Goal: Task Accomplishment & Management: Complete application form

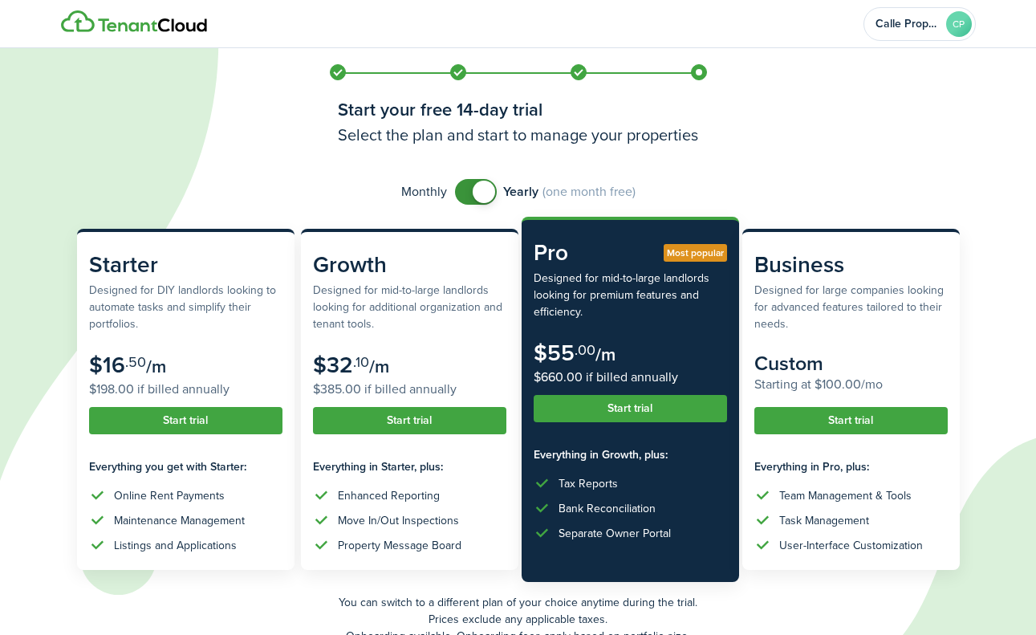
checkbox input "false"
click at [471, 181] on span at bounding box center [476, 192] width 16 height 26
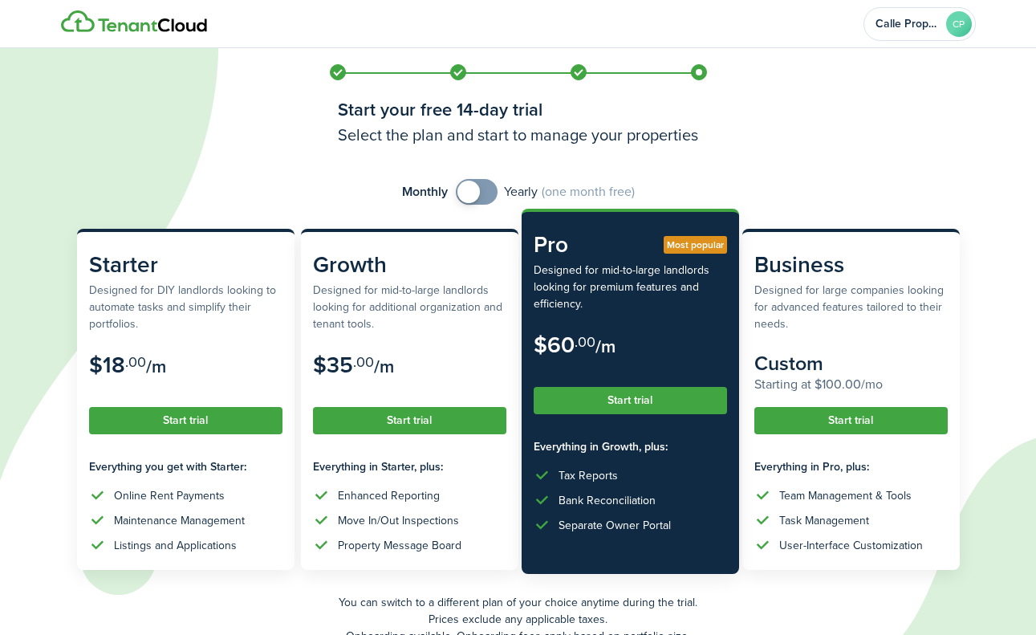
click at [643, 405] on button "Start trial" at bounding box center [630, 400] width 193 height 27
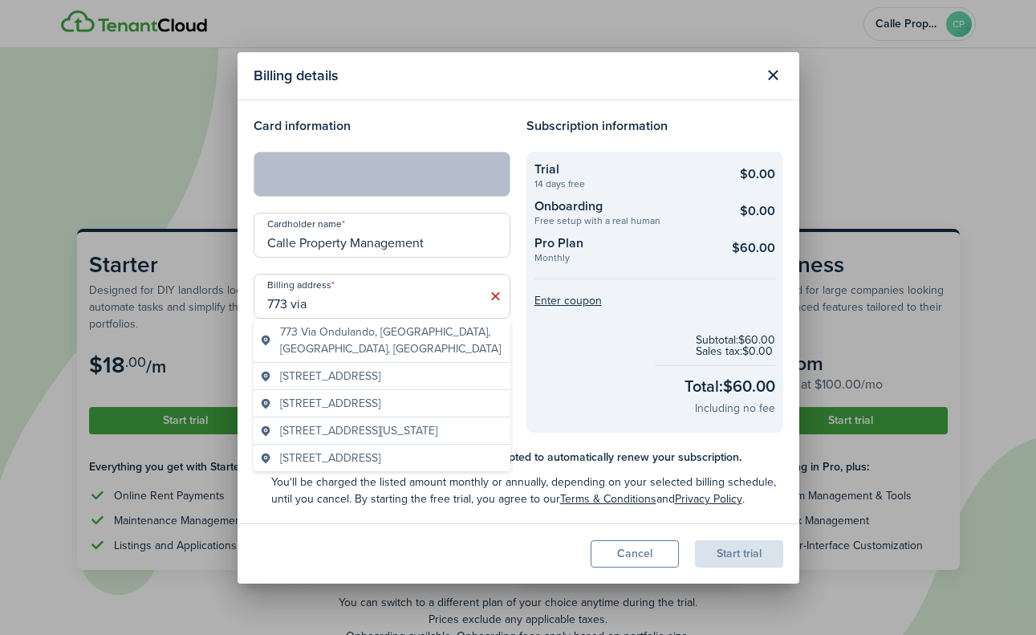
click at [543, 440] on modal-body "Card information Cardholder name Calle Property Management Billing address [STR…" at bounding box center [519, 311] width 562 height 423
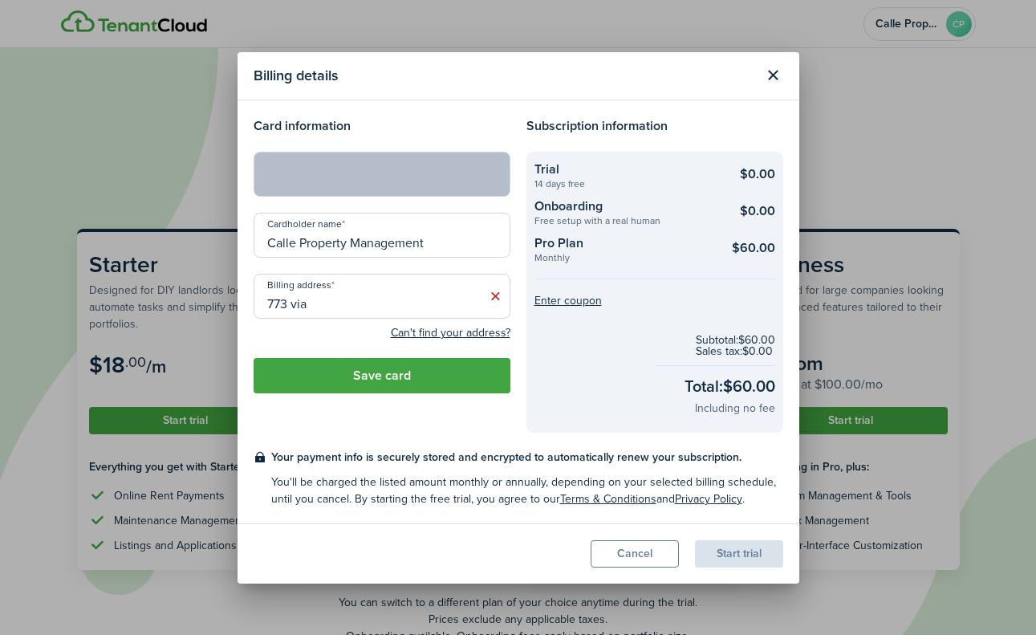
click at [371, 306] on input "773 via" at bounding box center [382, 296] width 257 height 45
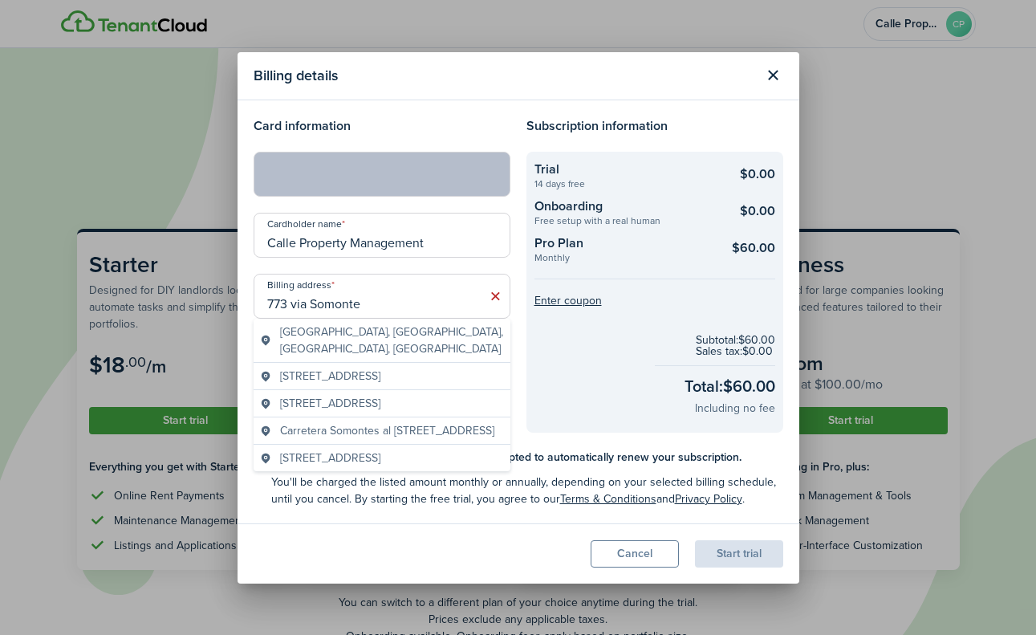
click at [559, 352] on checkout-total "Subtotal: $60.00 Sales tax: $0.00 Total: $60.00 Including no fee" at bounding box center [655, 376] width 241 height 106
click at [414, 299] on input "773 via Somonte" at bounding box center [382, 296] width 257 height 45
click at [378, 332] on span "[GEOGRAPHIC_DATA], [GEOGRAPHIC_DATA], [GEOGRAPHIC_DATA], [GEOGRAPHIC_DATA]" at bounding box center [392, 340] width 224 height 34
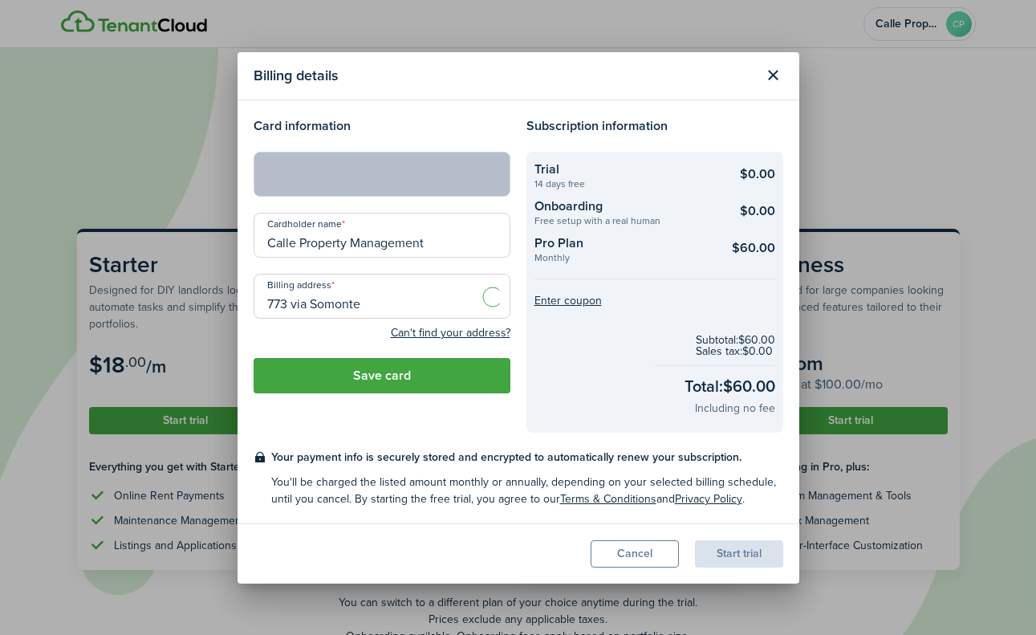
type input "[STREET_ADDRESS]"
click at [457, 377] on button "Save card" at bounding box center [382, 375] width 257 height 35
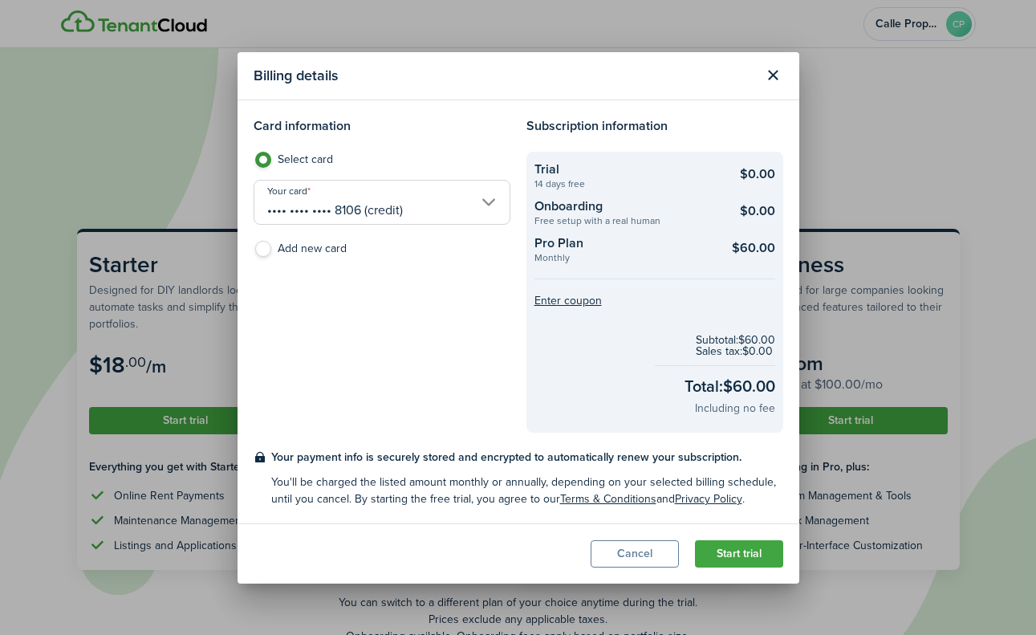
click at [752, 557] on button "Start trial" at bounding box center [739, 553] width 88 height 27
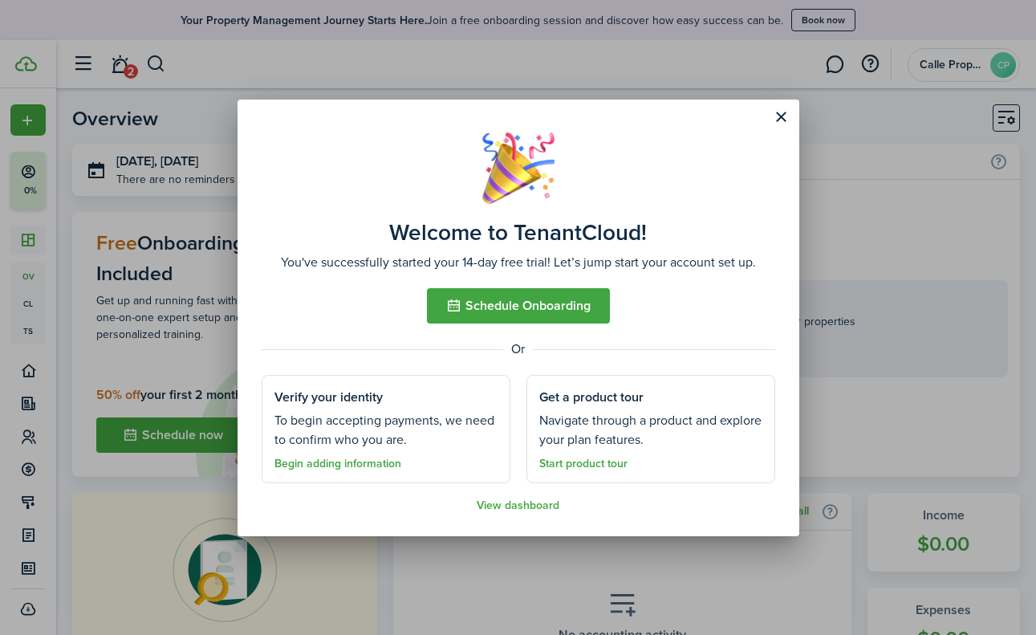
click at [788, 119] on button "Close modal" at bounding box center [781, 117] width 27 height 27
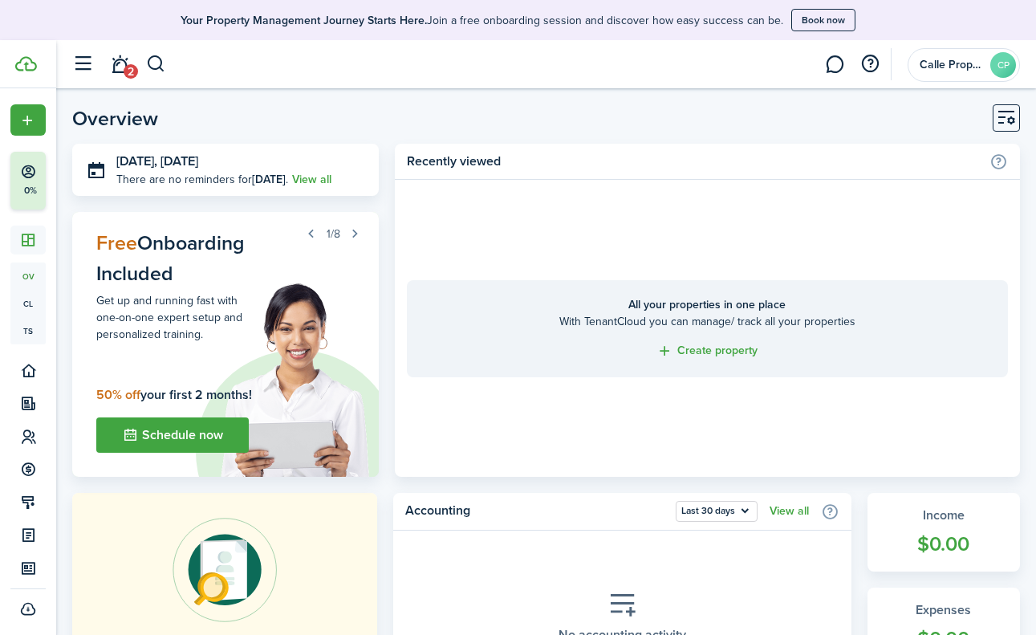
click at [135, 240] on div "1/8" at bounding box center [225, 233] width 283 height 22
click at [164, 435] on button "Schedule now" at bounding box center [172, 434] width 153 height 35
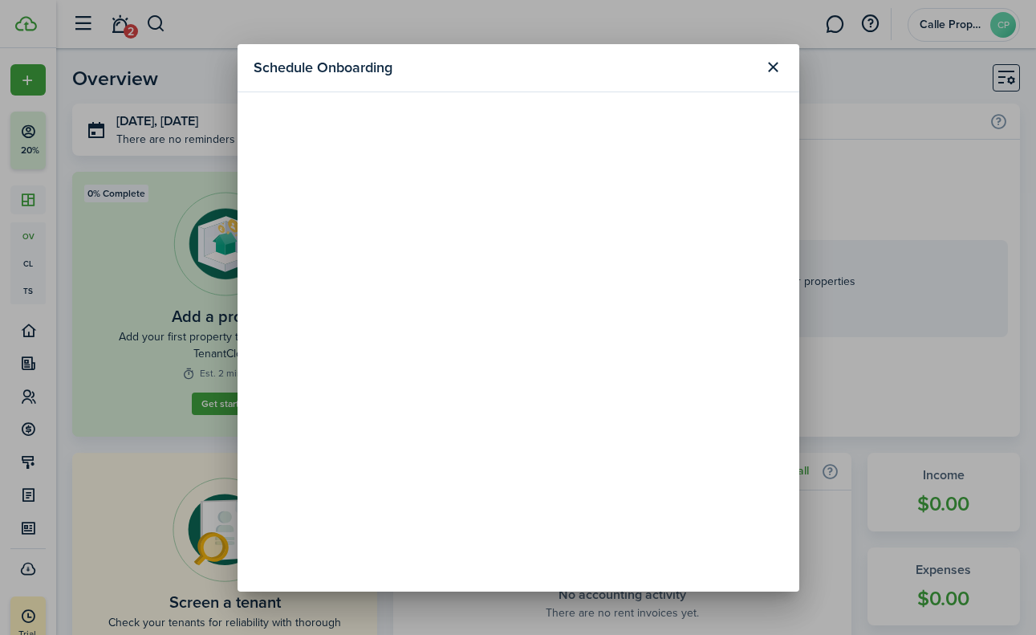
click at [774, 71] on button "Close modal" at bounding box center [773, 67] width 27 height 27
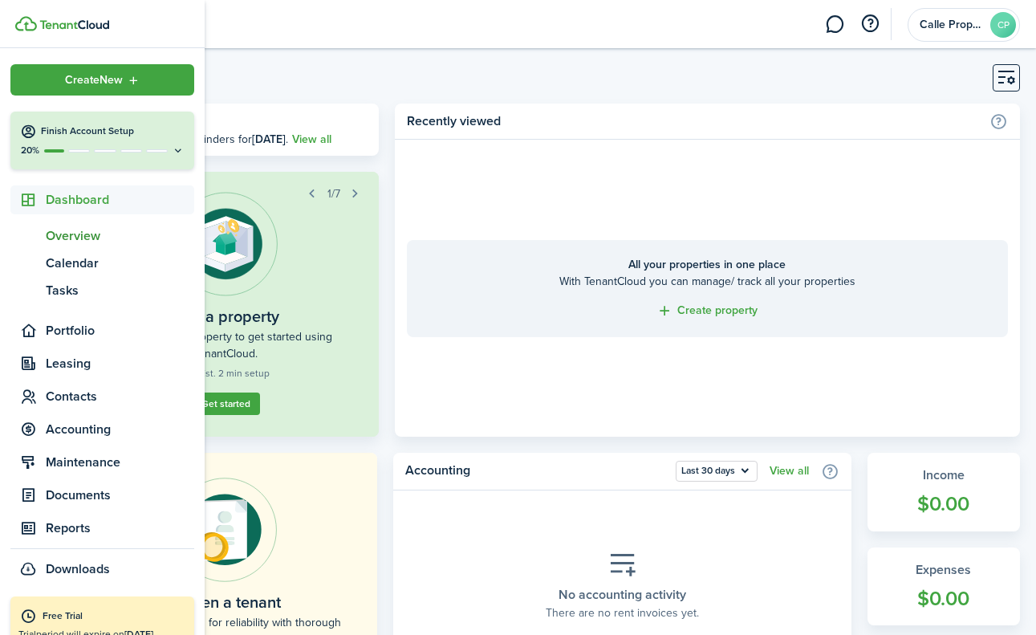
click at [174, 149] on icon at bounding box center [178, 150] width 13 height 12
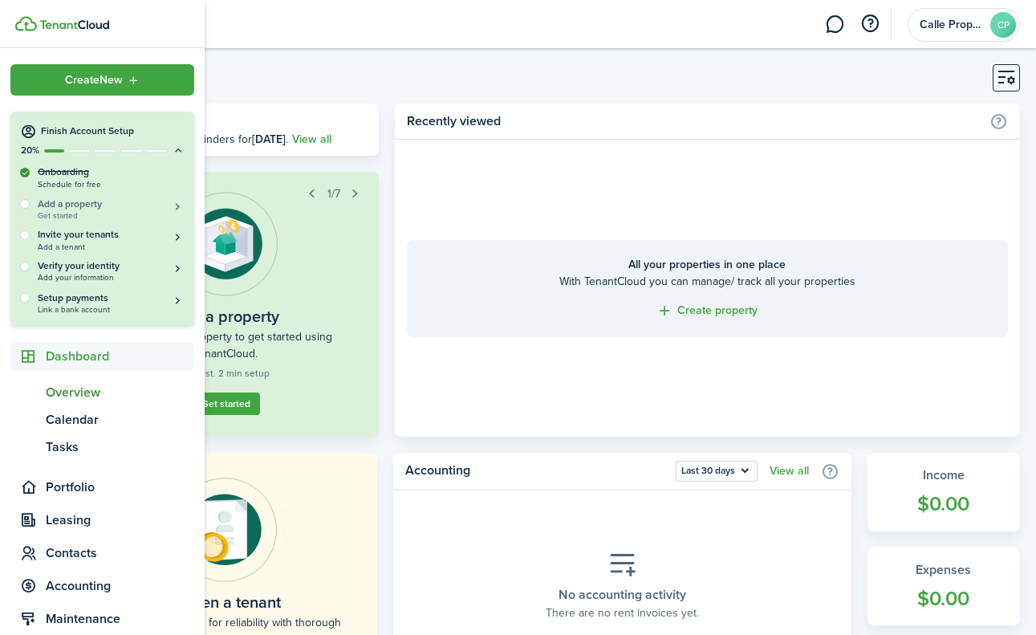
click at [111, 207] on h5 "Add a property" at bounding box center [111, 204] width 147 height 14
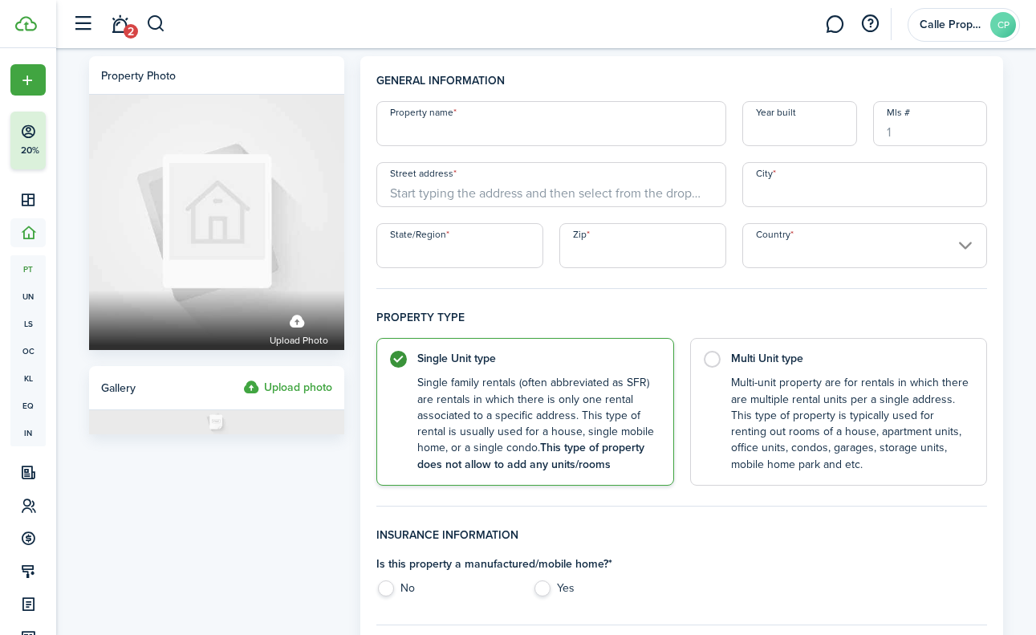
paste input "[STREET_ADDRESS]"
click at [477, 132] on input "[STREET_ADDRESS]" at bounding box center [551, 123] width 350 height 45
click at [422, 132] on input "[STREET_ADDRESS]" at bounding box center [551, 123] width 350 height 45
drag, startPoint x: 508, startPoint y: 128, endPoint x: 742, endPoint y: 128, distance: 233.6
click at [742, 128] on div "Property name [STREET_ADDRESS][GEOGRAPHIC_DATA] Year built Mls # Street address…" at bounding box center [682, 184] width 628 height 167
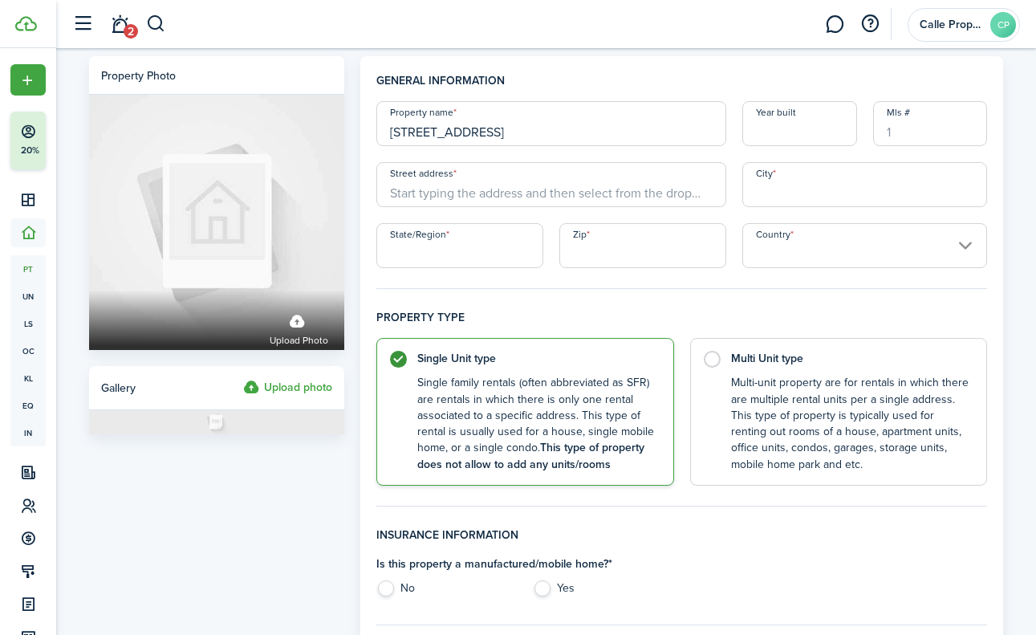
click at [490, 136] on input "[STREET_ADDRESS]" at bounding box center [551, 123] width 350 height 45
type input "[STREET_ADDRESS]"
paste input "[STREET_ADDRESS]"
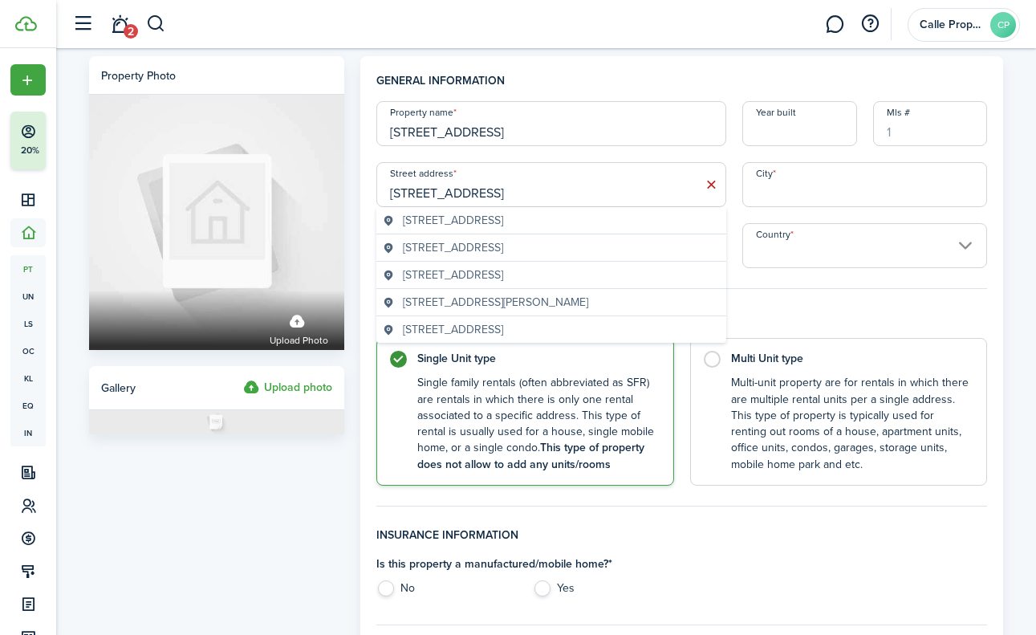
type input "[STREET_ADDRESS]"
click at [503, 275] on span "[STREET_ADDRESS]" at bounding box center [453, 275] width 100 height 17
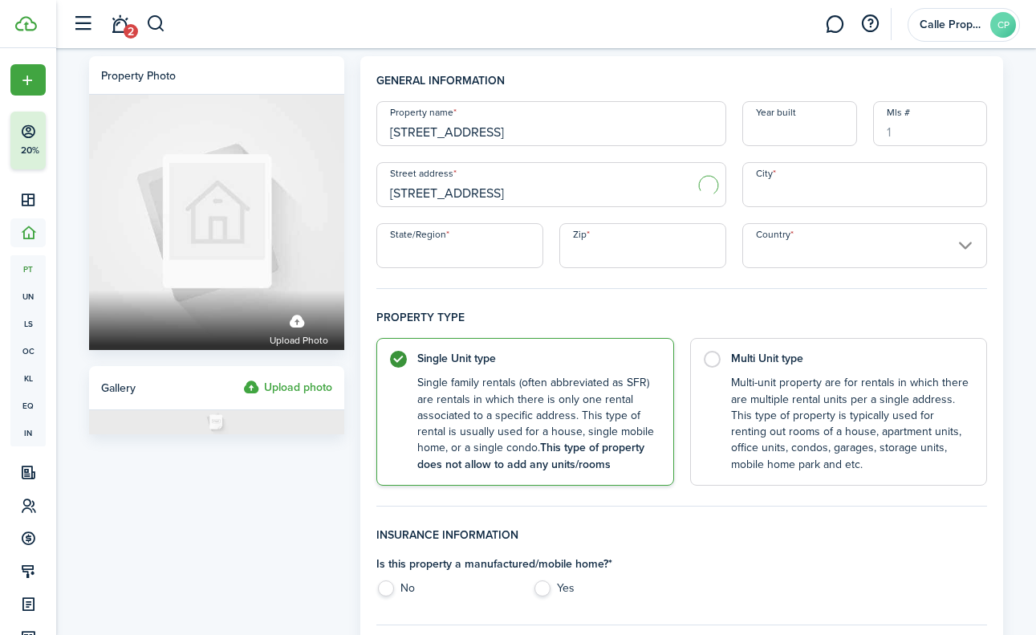
type input "[GEOGRAPHIC_DATA]"
type input "CA"
type input "90277"
type input "[GEOGRAPHIC_DATA]"
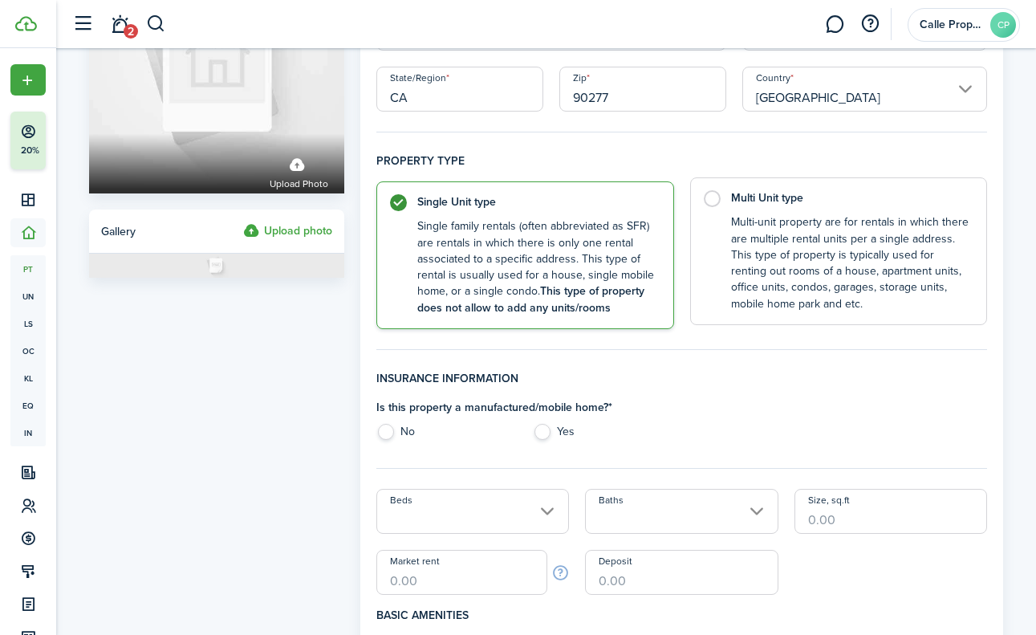
click at [741, 257] on control-radio-card-description "Multi-unit property are for rentals in which there are multiple rental units pe…" at bounding box center [851, 263] width 240 height 98
radio input "false"
radio input "true"
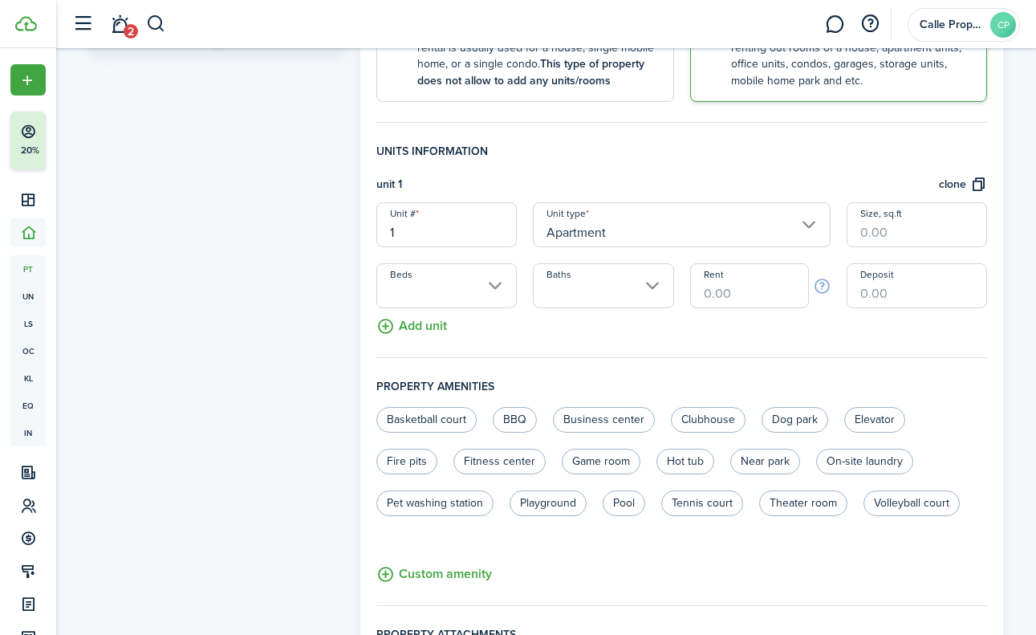
scroll to position [384, 0]
click at [445, 294] on input "Beds" at bounding box center [446, 285] width 140 height 45
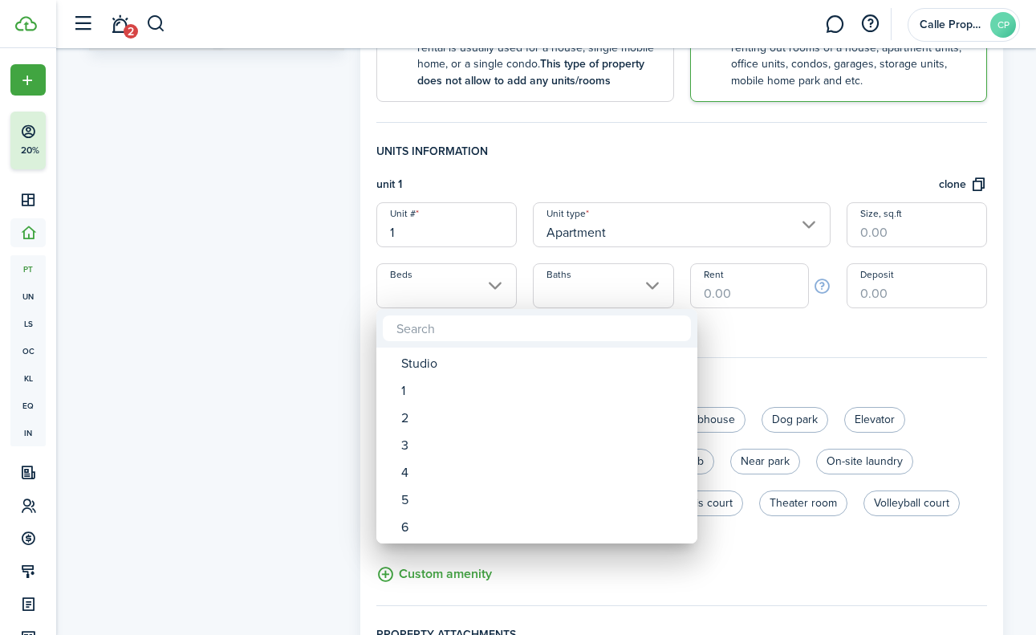
click at [426, 223] on div at bounding box center [518, 318] width 1293 height 892
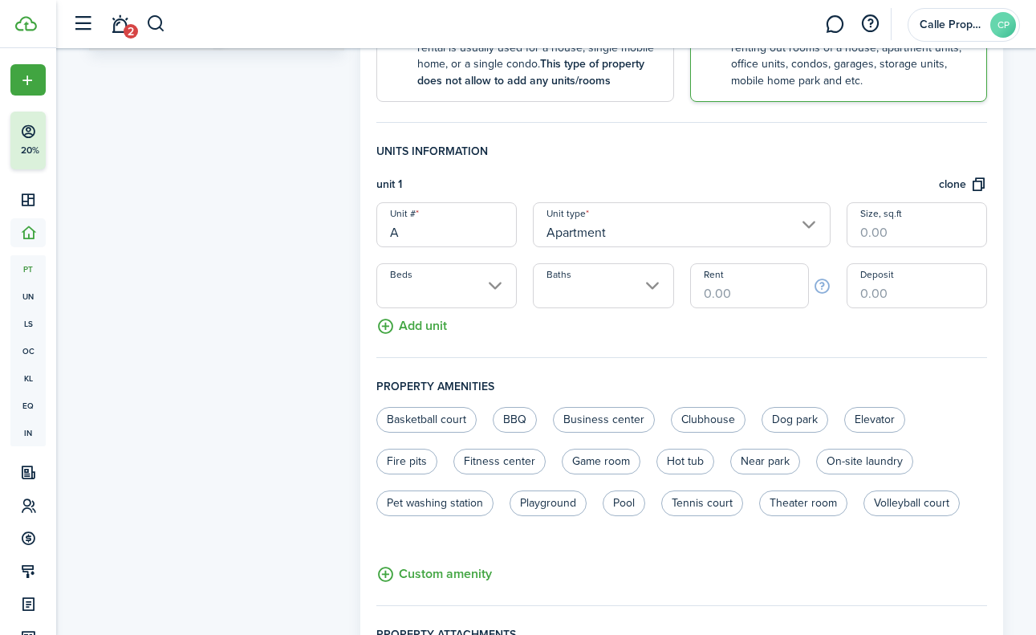
click at [445, 283] on input "Beds" at bounding box center [446, 285] width 140 height 45
type input "A"
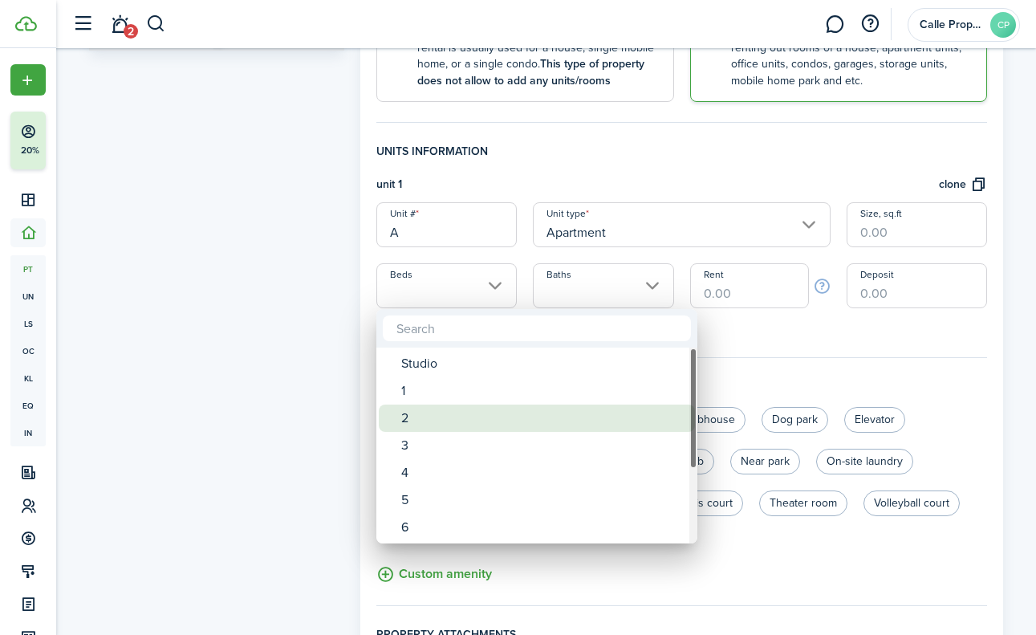
click at [422, 417] on div "2" at bounding box center [543, 418] width 284 height 27
type input "2"
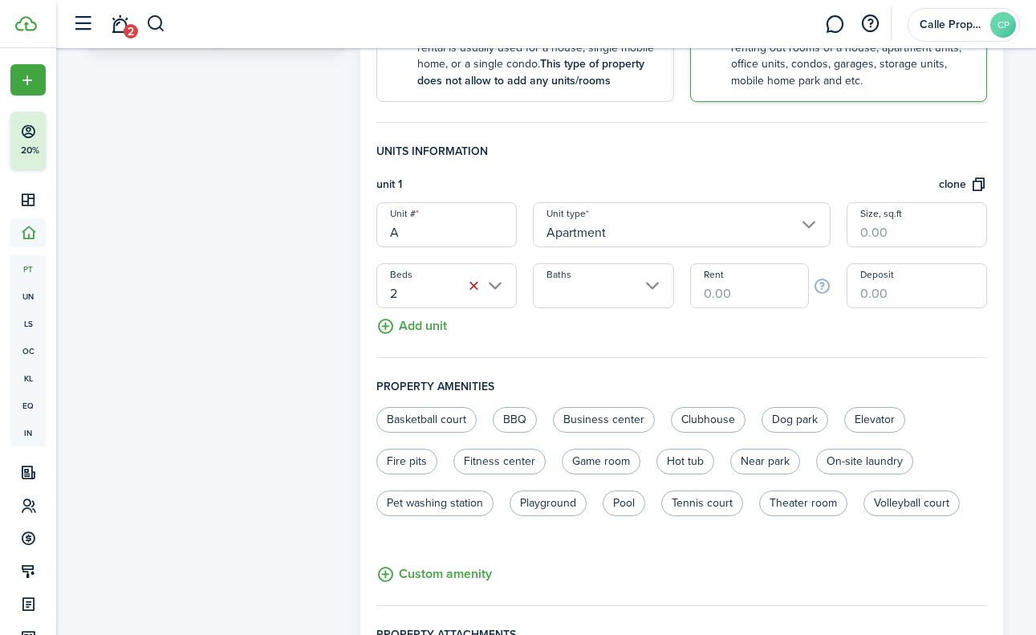
click at [588, 283] on input "Baths" at bounding box center [603, 285] width 140 height 45
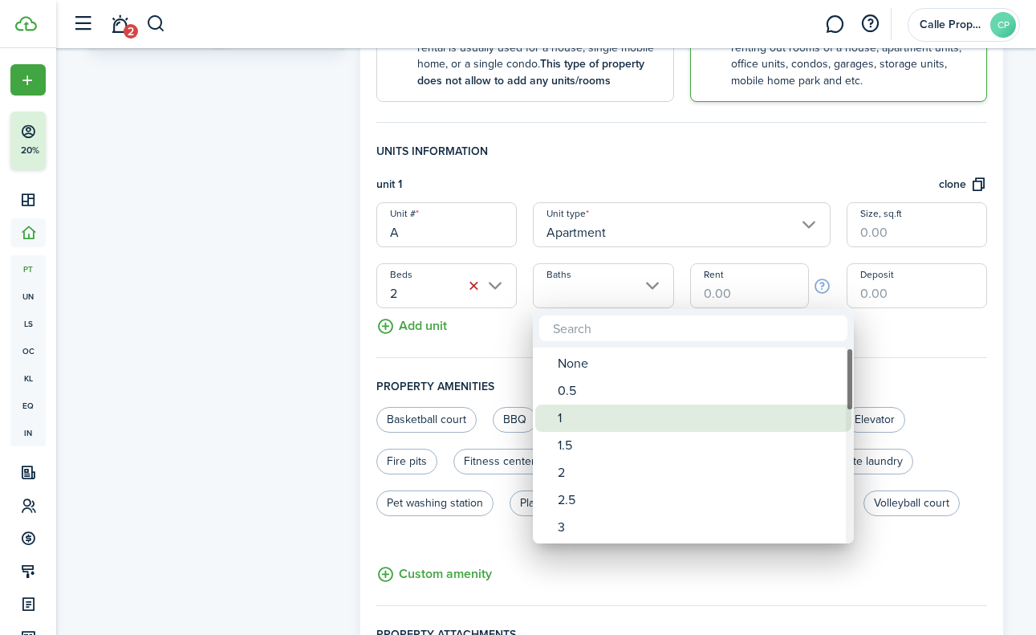
click at [581, 417] on div "1" at bounding box center [700, 418] width 284 height 27
type input "1"
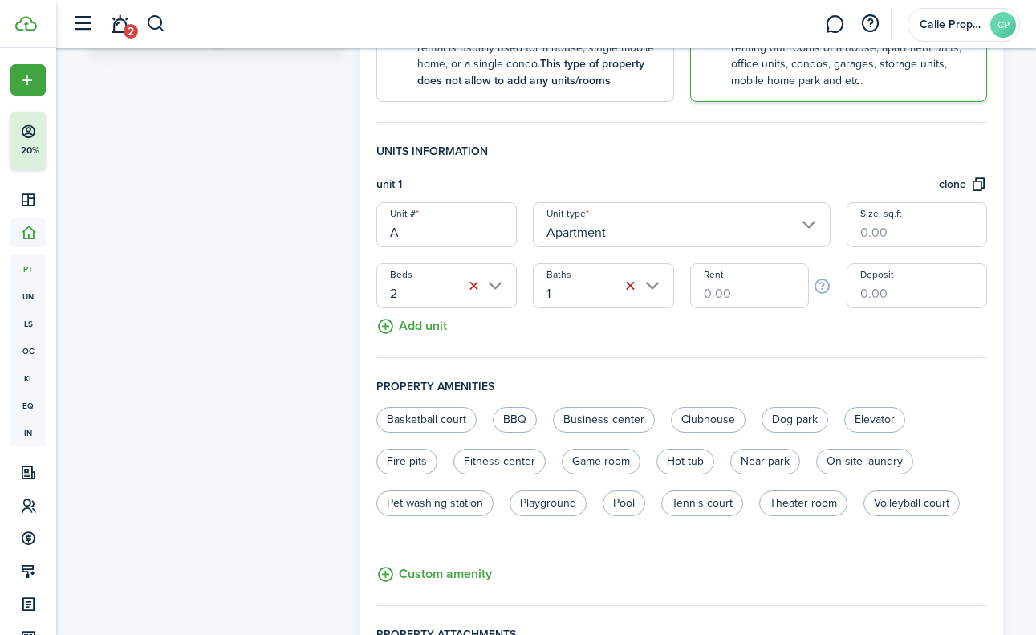
click at [764, 296] on input "Rent" at bounding box center [749, 285] width 119 height 45
type input "$3,850.00"
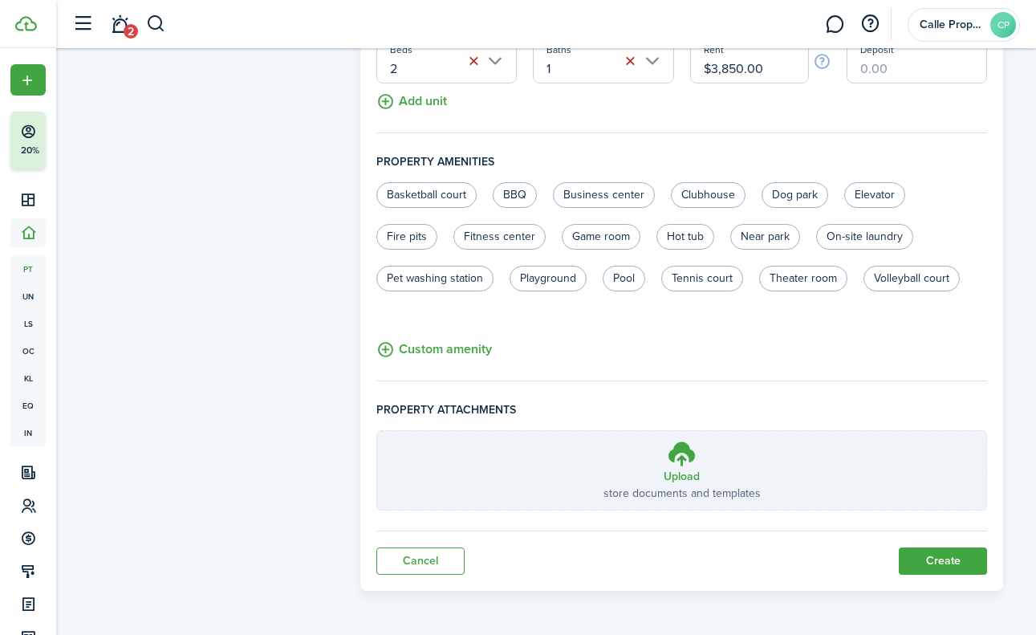
scroll to position [606, 0]
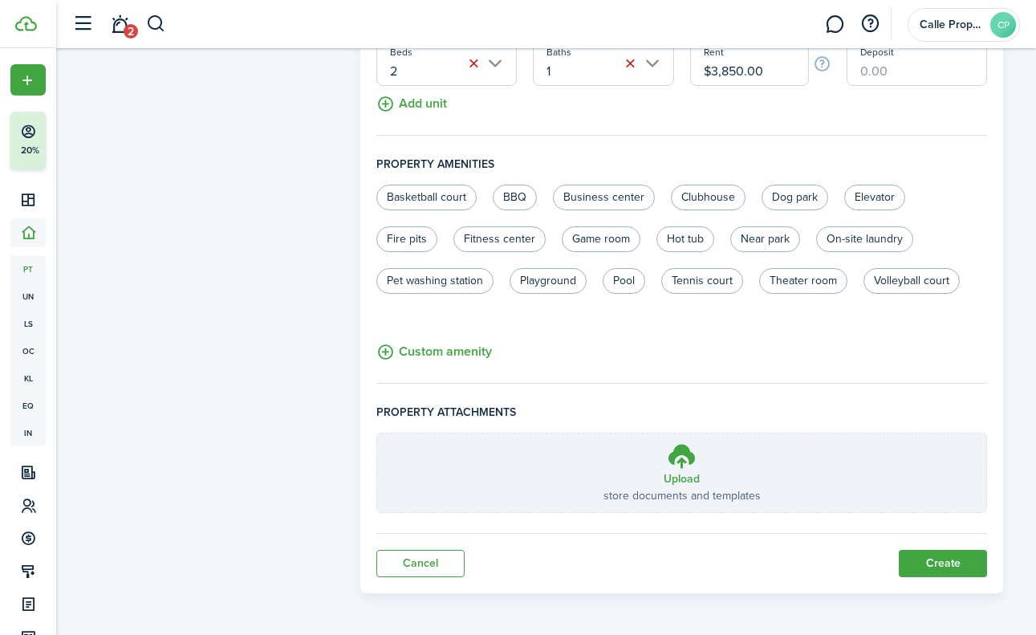
click at [938, 569] on button "Create" at bounding box center [943, 563] width 88 height 27
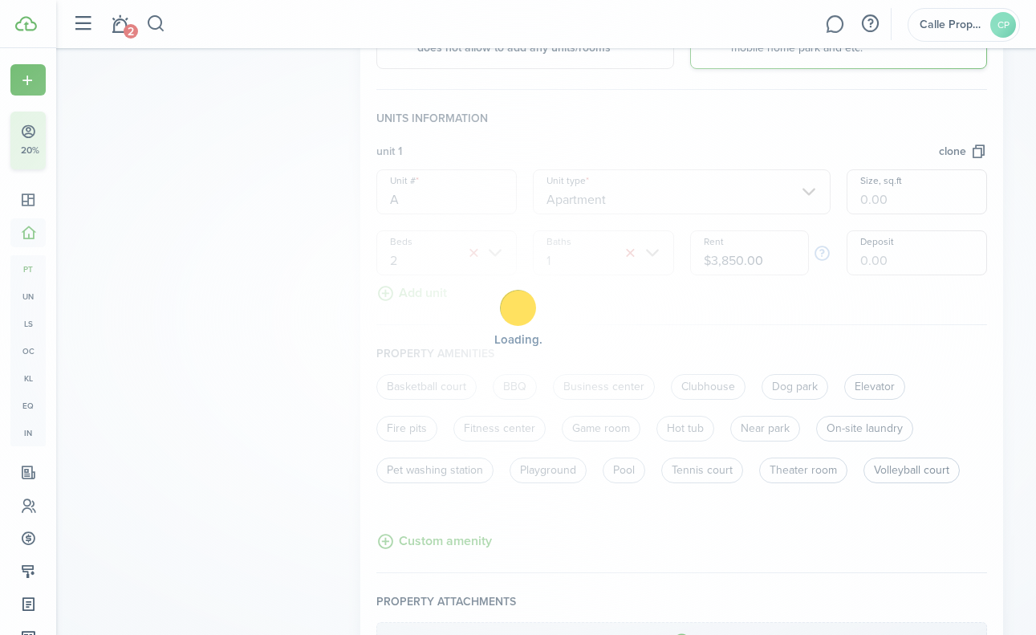
scroll to position [205, 0]
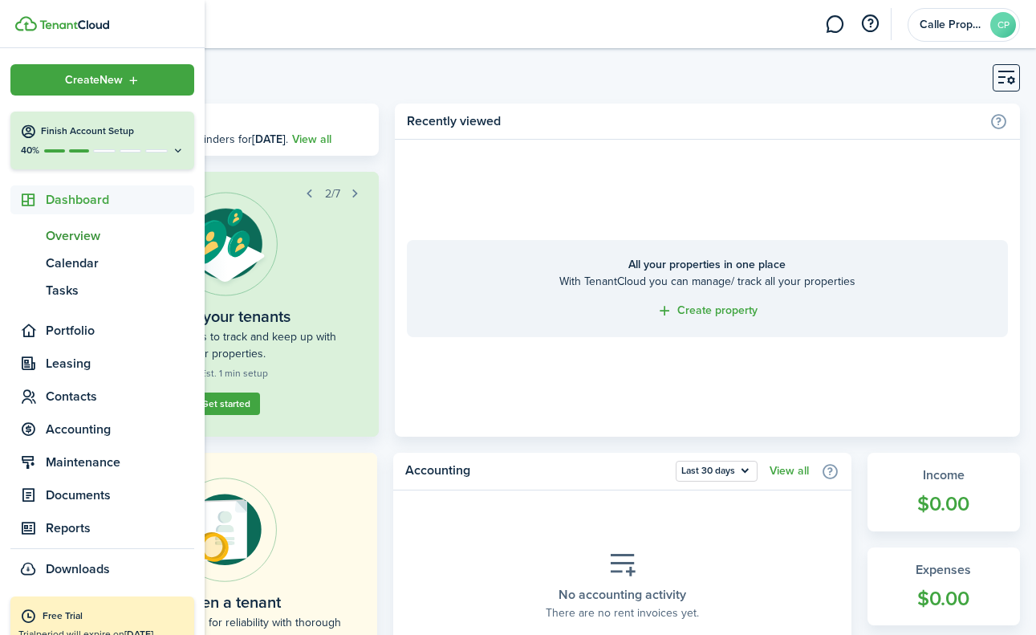
click at [78, 233] on span "Overview" at bounding box center [120, 235] width 149 height 19
click at [82, 335] on span "Portfolio" at bounding box center [120, 330] width 149 height 19
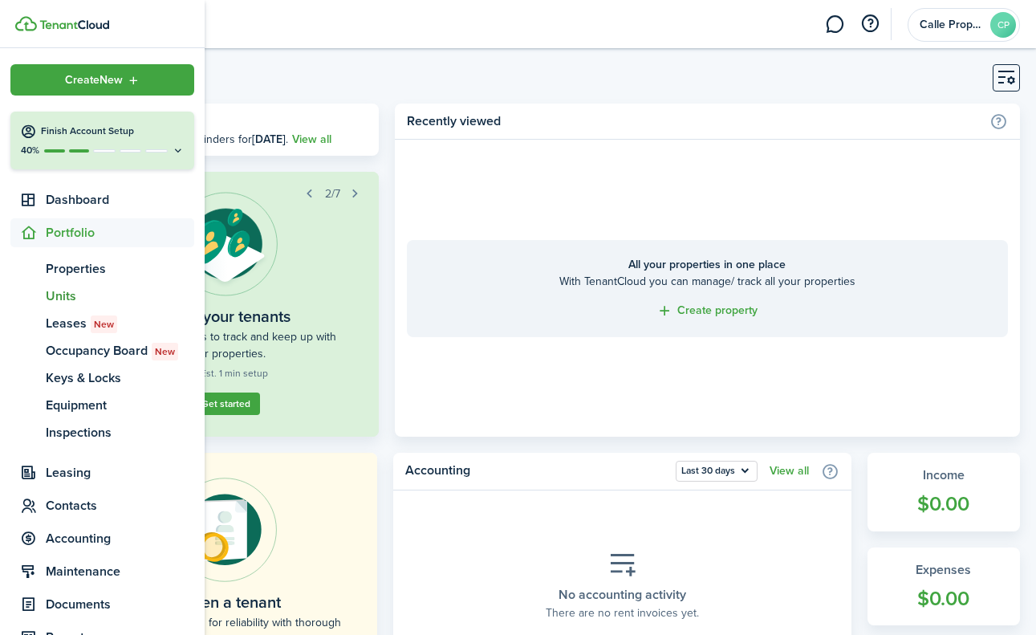
click at [60, 298] on span "Units" at bounding box center [120, 296] width 149 height 19
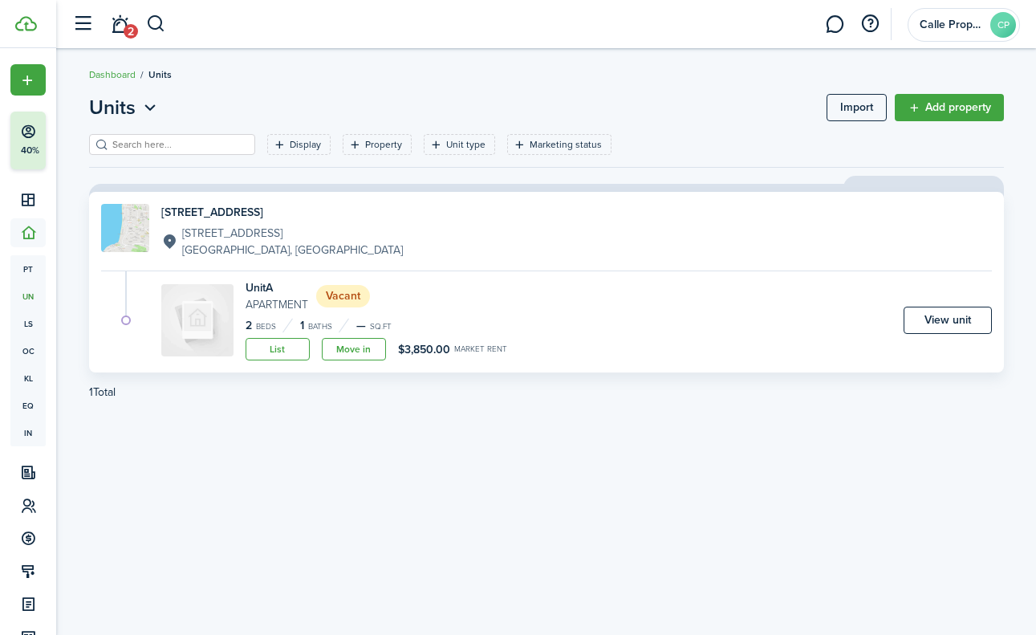
click at [522, 419] on div "Units Import Add property Display Property Unit type Marketing status Save filt…" at bounding box center [546, 342] width 931 height 498
click at [123, 232] on img at bounding box center [125, 228] width 48 height 48
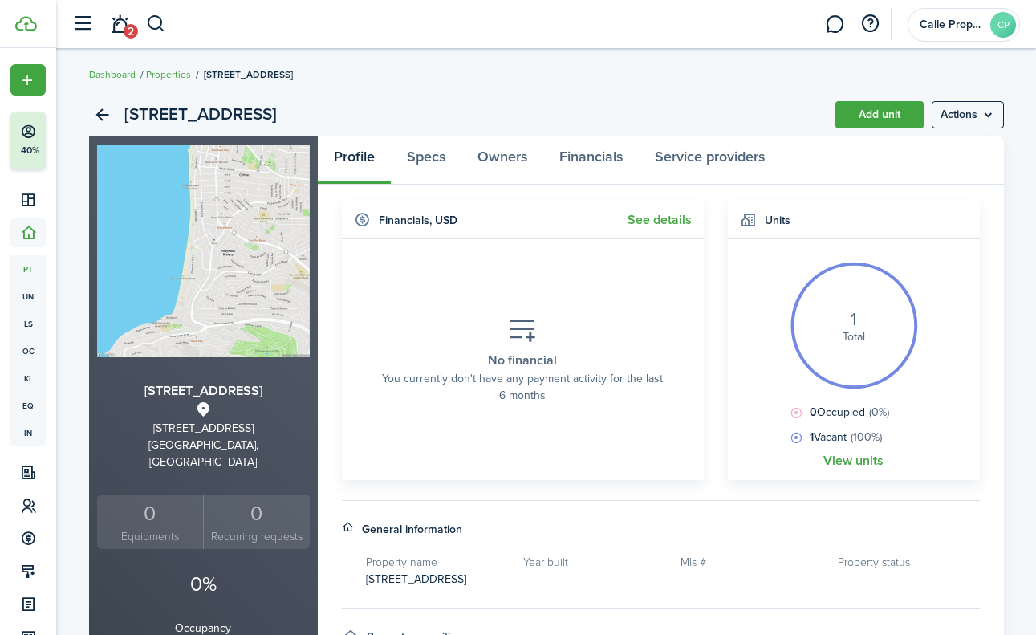
click at [913, 104] on link "Add unit" at bounding box center [880, 114] width 88 height 27
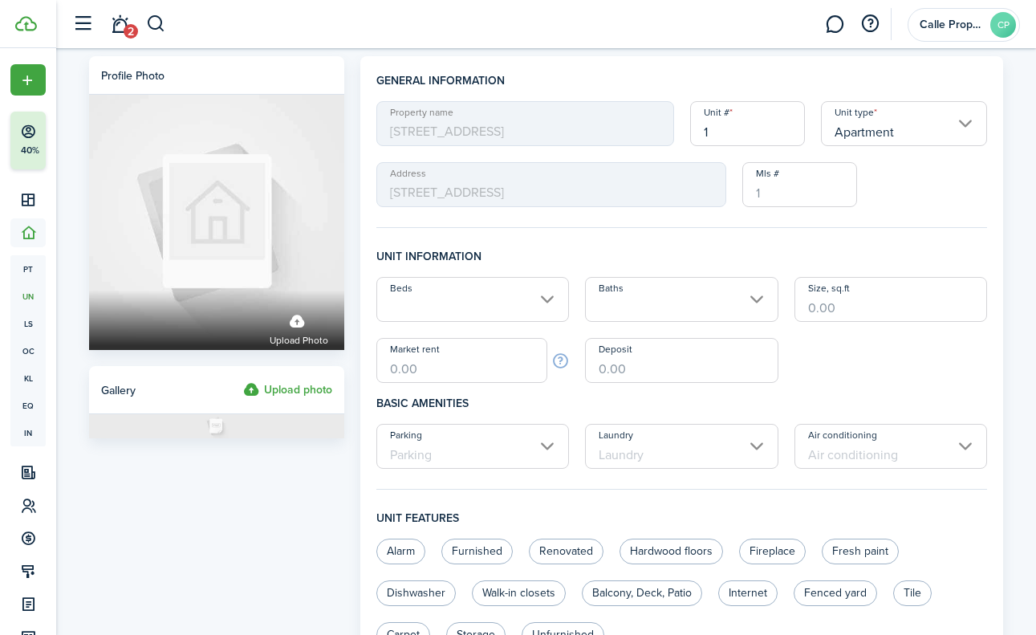
click at [531, 297] on input "Beds" at bounding box center [472, 299] width 193 height 45
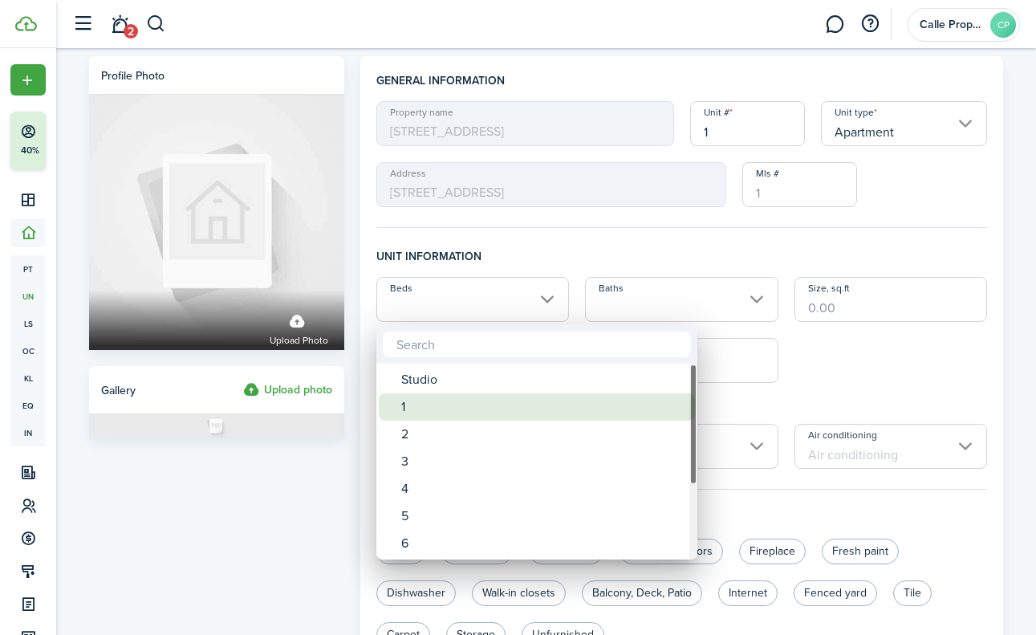
click at [473, 420] on div "1" at bounding box center [543, 406] width 284 height 27
type input "1"
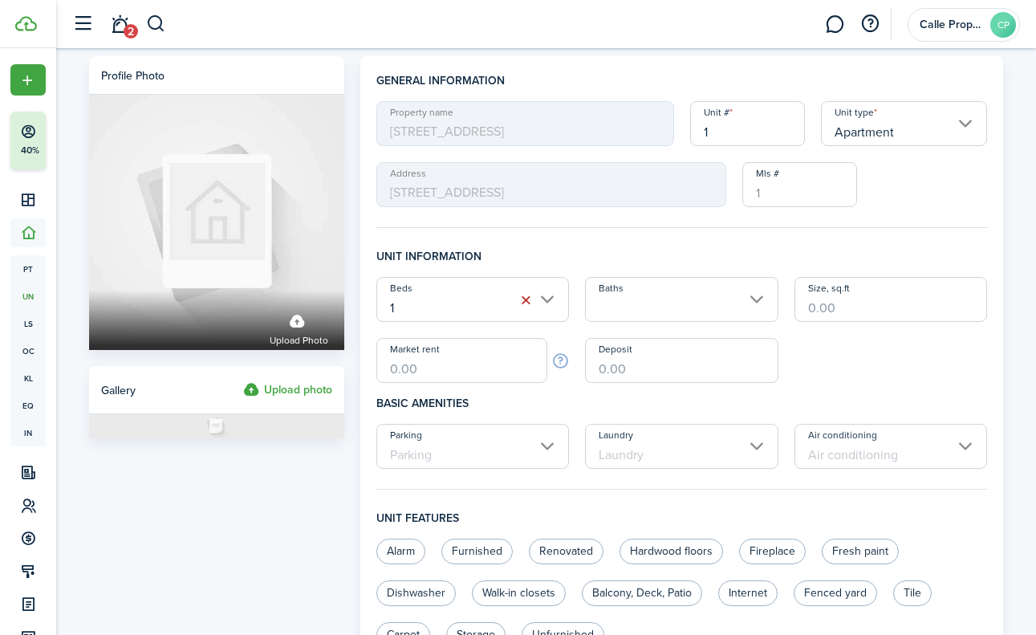
click at [653, 286] on input "Baths" at bounding box center [681, 299] width 193 height 45
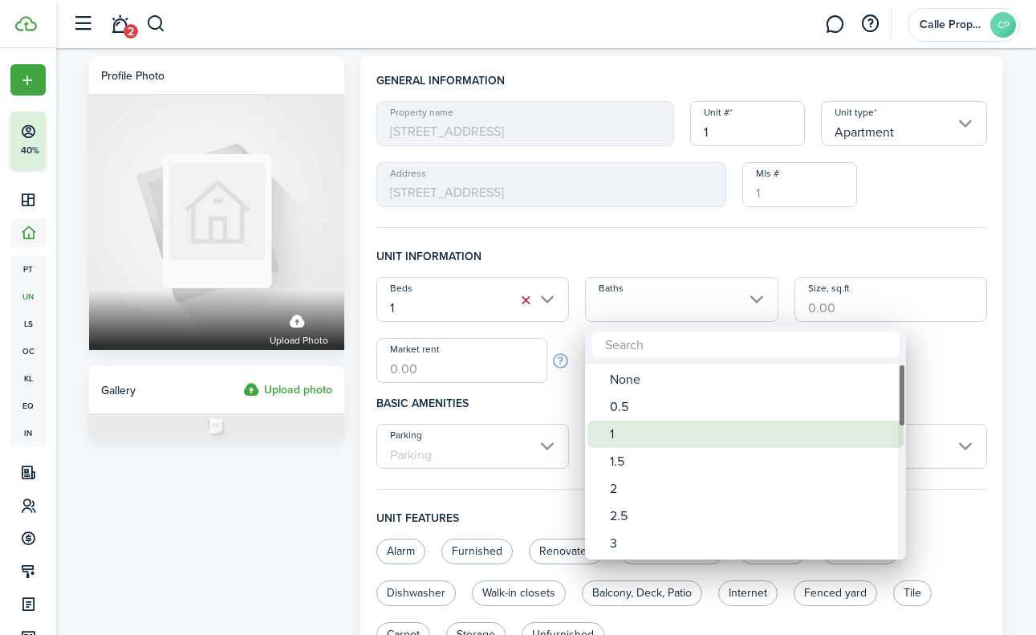
click at [634, 429] on div "1" at bounding box center [752, 434] width 284 height 27
type input "1"
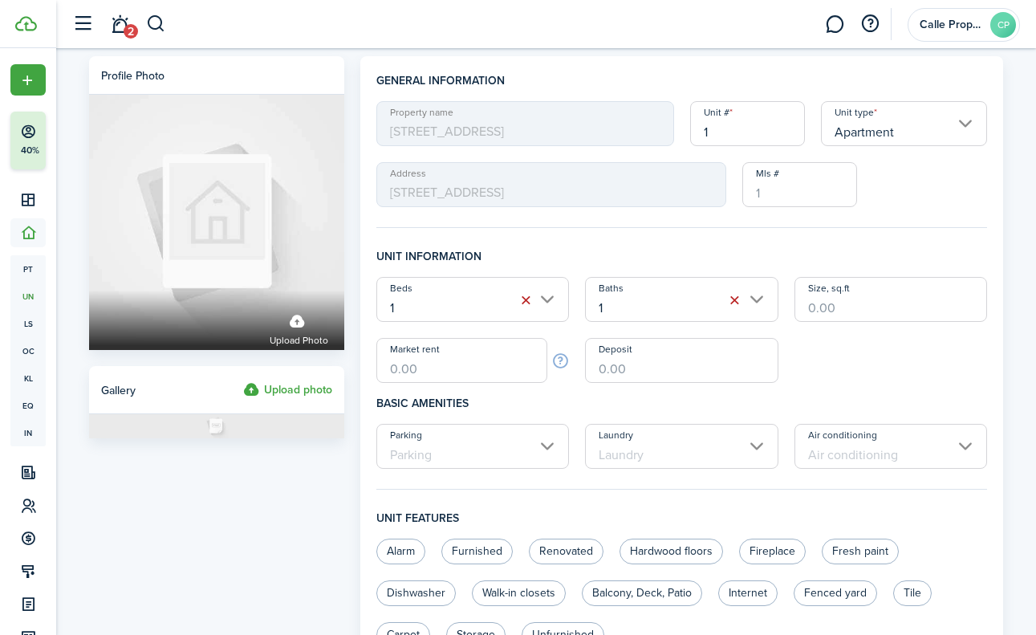
click at [715, 131] on input "1" at bounding box center [747, 123] width 115 height 45
type input "B"
click at [929, 187] on div "Property name [STREET_ADDRESS] Unit type Apartment Address [STREET_ADDRESS][GEO…" at bounding box center [682, 154] width 628 height 106
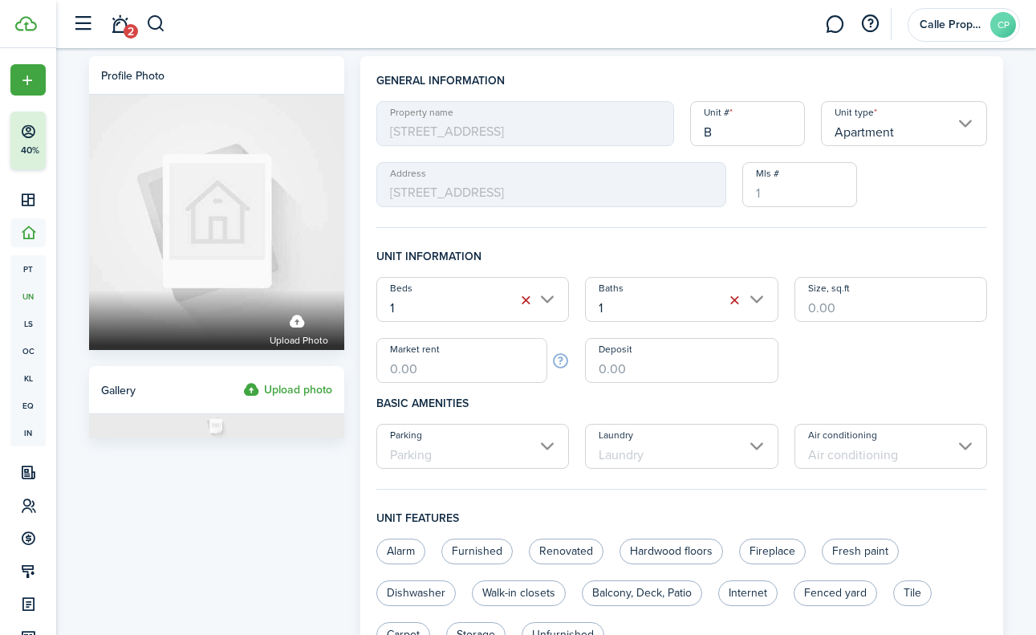
click at [478, 376] on input "Market rent" at bounding box center [462, 360] width 172 height 45
paste input "$3,050"
type input "$3,050.00"
click at [889, 348] on div "Beds 1 Baths 1 Size, sq.ft Market rent $3,050.00 Deposit" at bounding box center [682, 330] width 628 height 106
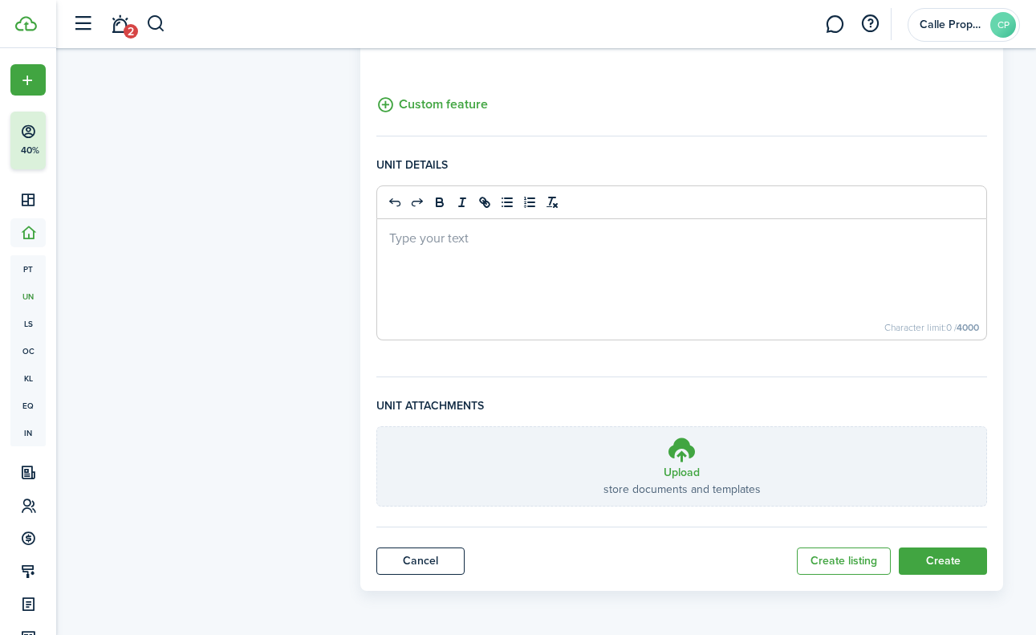
scroll to position [601, 0]
click at [952, 566] on button "Create" at bounding box center [943, 560] width 88 height 27
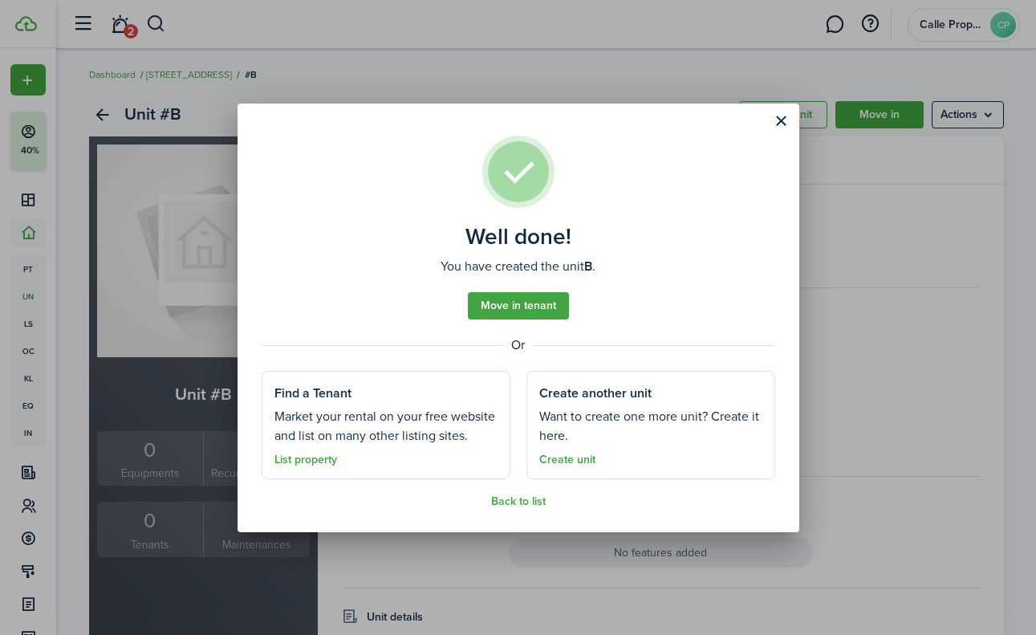
click at [783, 127] on button "Close modal" at bounding box center [781, 121] width 27 height 27
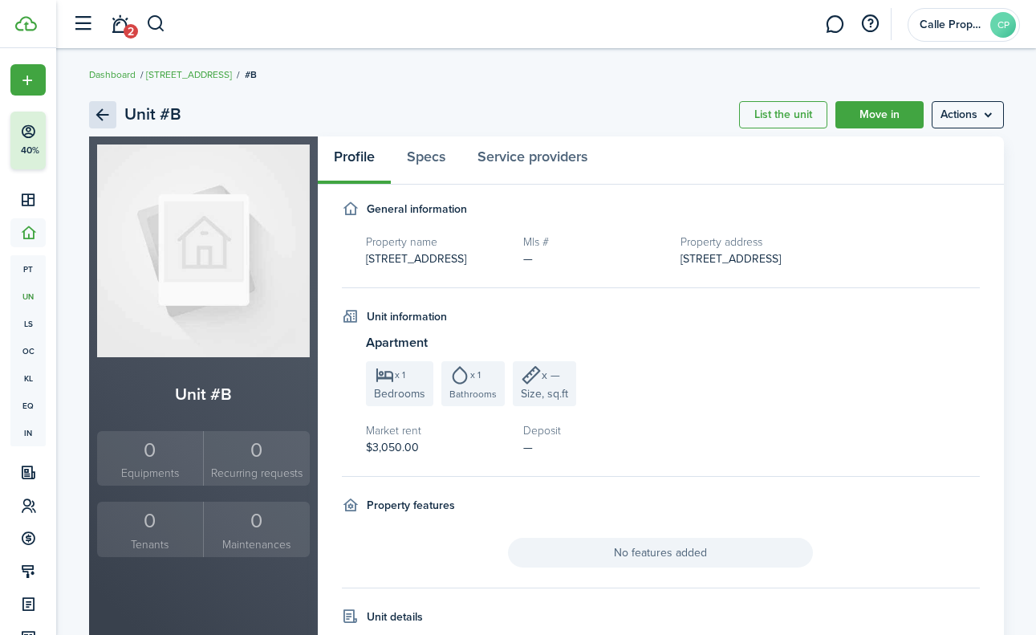
click at [90, 119] on link "Back" at bounding box center [102, 114] width 27 height 27
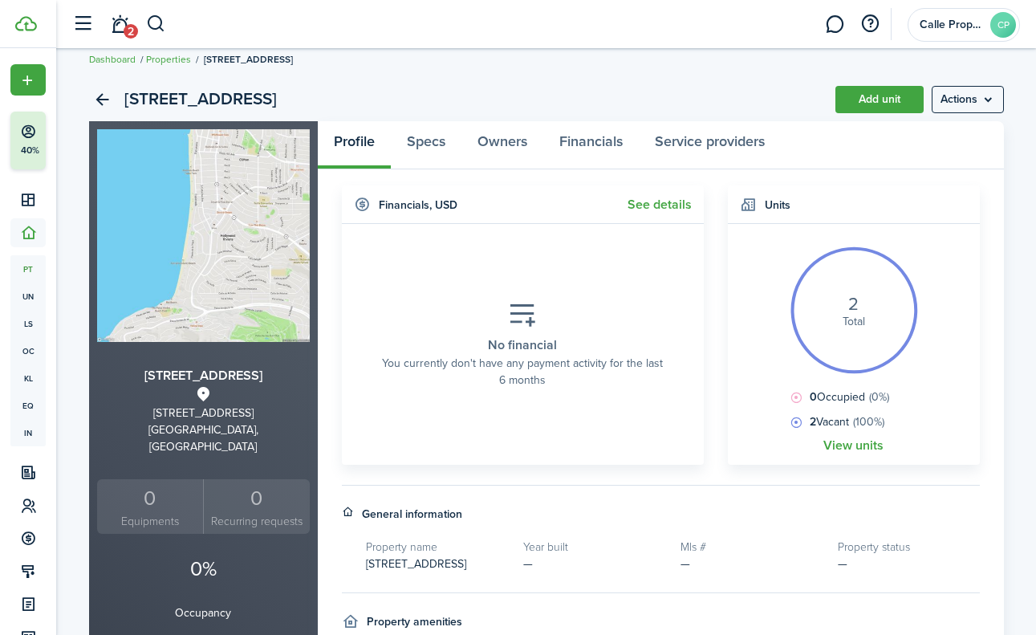
scroll to position [16, 0]
click at [897, 96] on link "Add unit" at bounding box center [880, 98] width 88 height 27
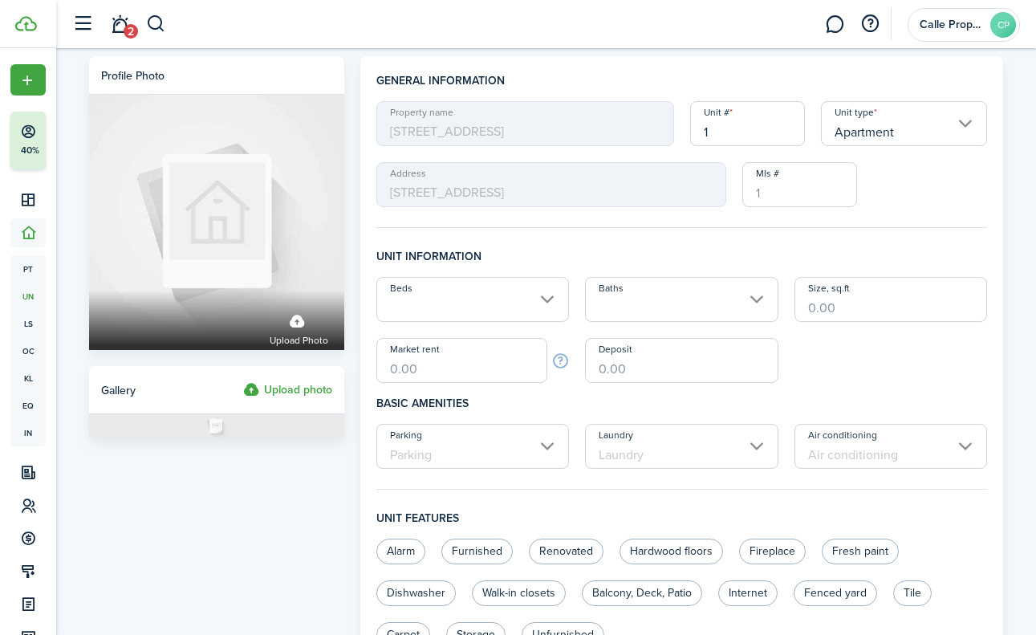
click at [752, 131] on input "1" at bounding box center [747, 123] width 115 height 45
click at [511, 304] on input "Beds" at bounding box center [472, 299] width 193 height 45
type input "C"
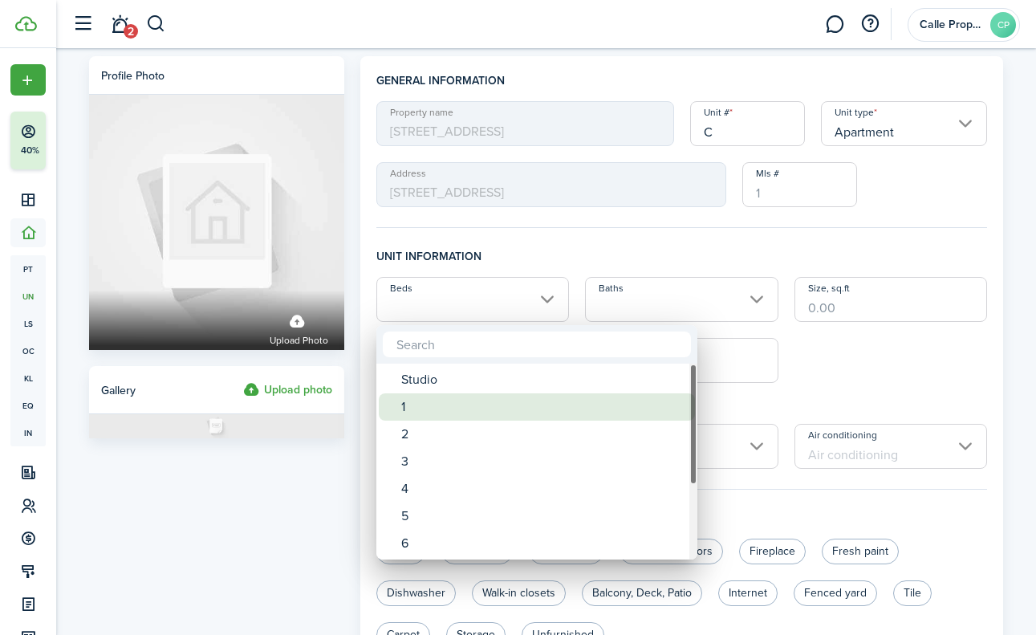
click at [449, 414] on div "1" at bounding box center [543, 406] width 284 height 27
type input "1"
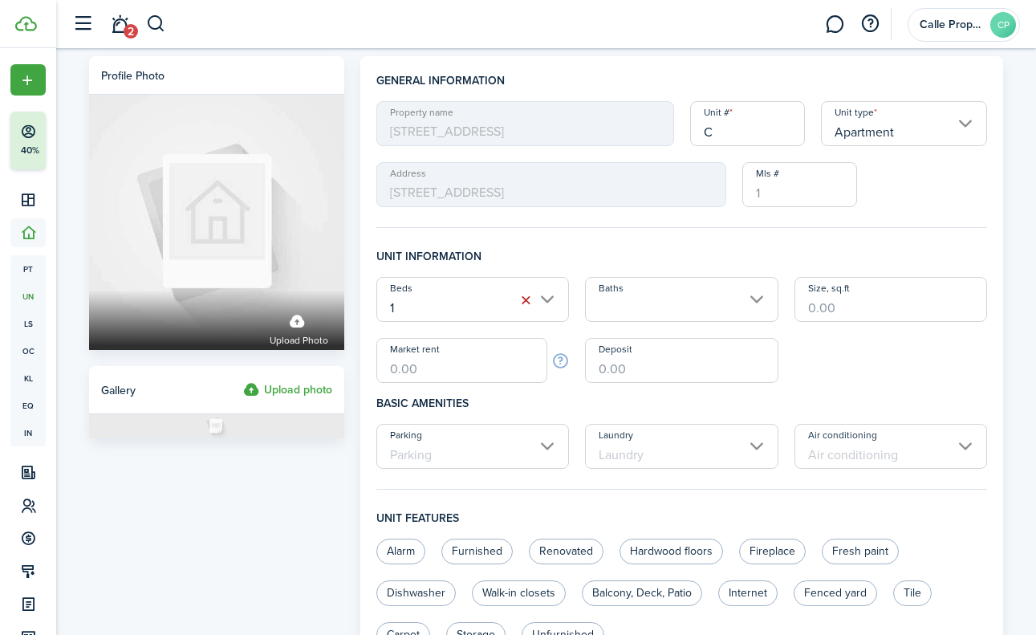
click at [633, 319] on input "Baths" at bounding box center [681, 299] width 193 height 45
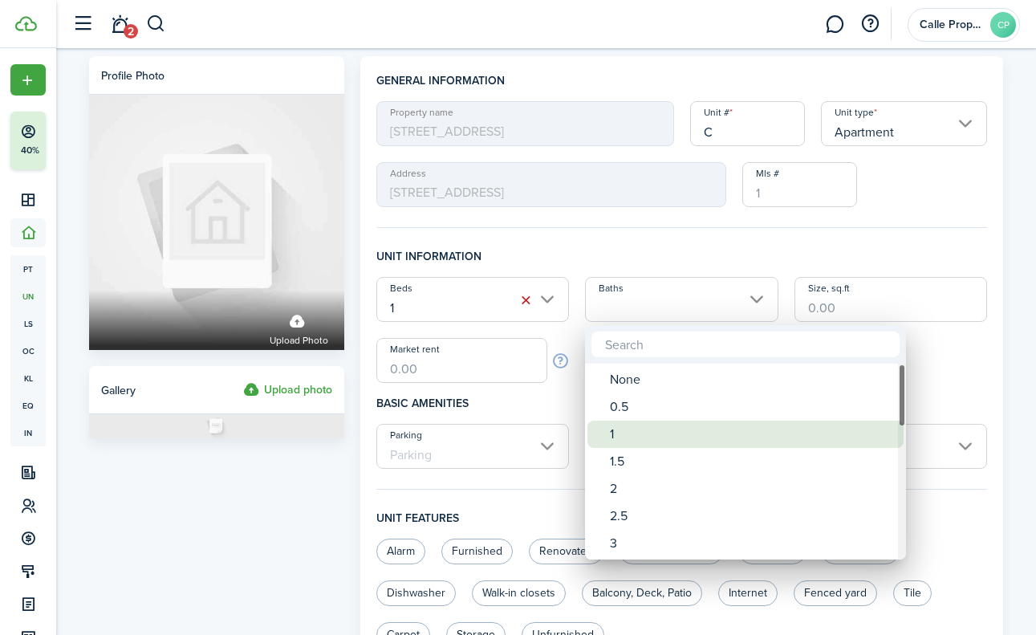
click at [645, 438] on div "1" at bounding box center [752, 434] width 284 height 27
type input "1"
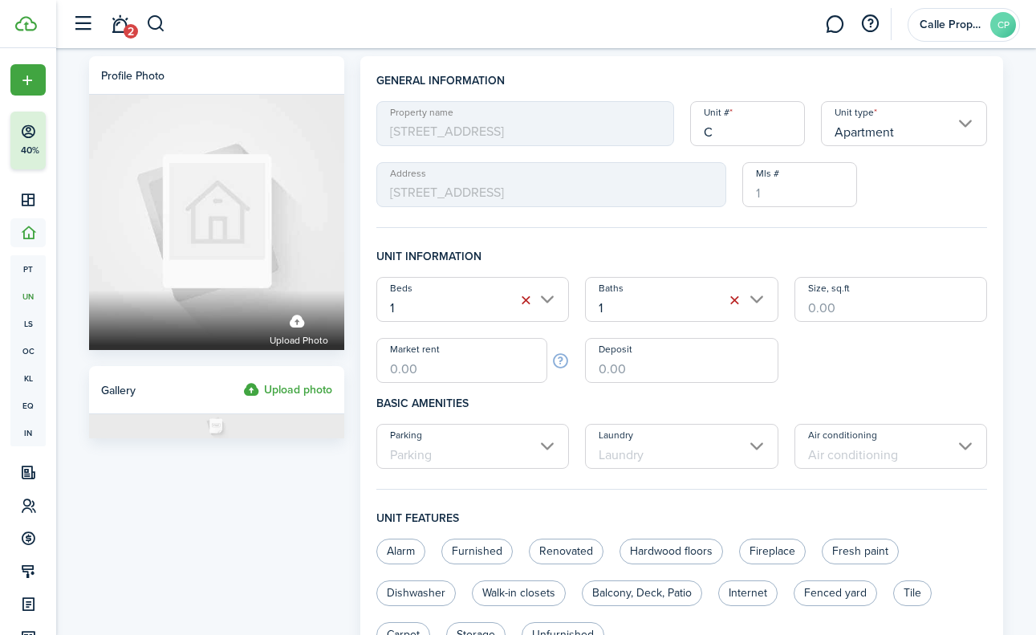
click at [469, 368] on input "Market rent" at bounding box center [462, 360] width 172 height 45
paste input "$3,050"
type input "$3,050.00"
click at [849, 371] on div "Beds 1 Baths 1 Size, sq.ft Market rent $3,050.00 Deposit" at bounding box center [682, 330] width 628 height 106
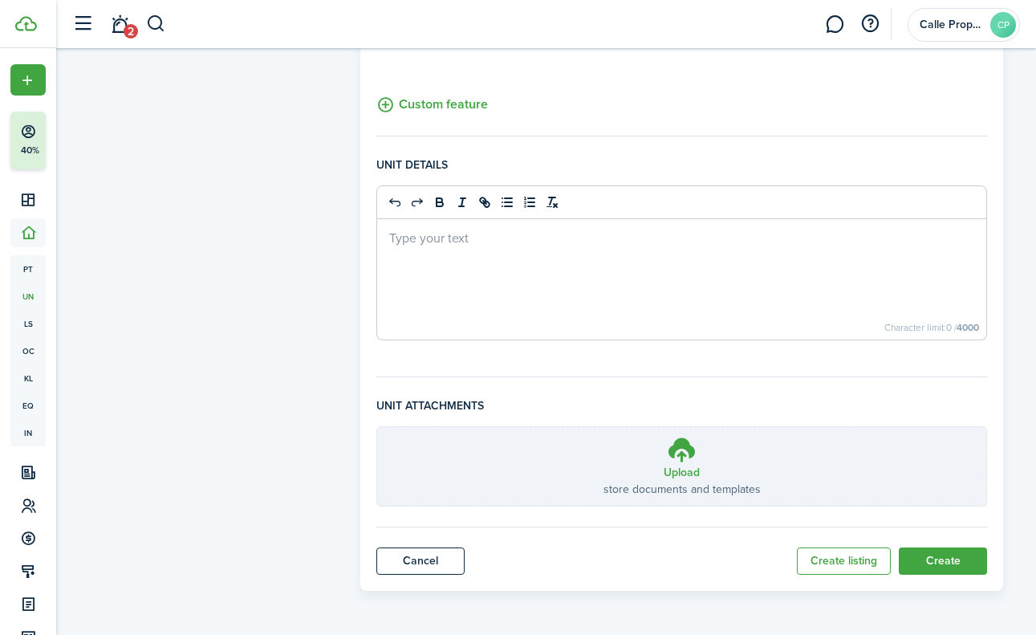
scroll to position [601, 0]
click at [974, 569] on button "Create" at bounding box center [943, 560] width 88 height 27
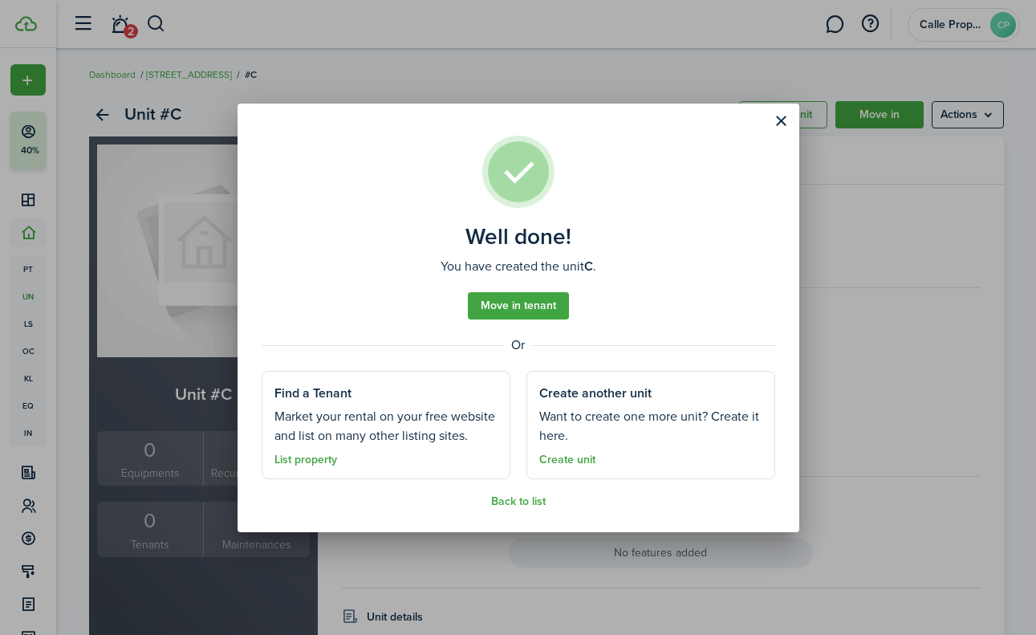
click at [783, 118] on button "Close modal" at bounding box center [781, 121] width 27 height 27
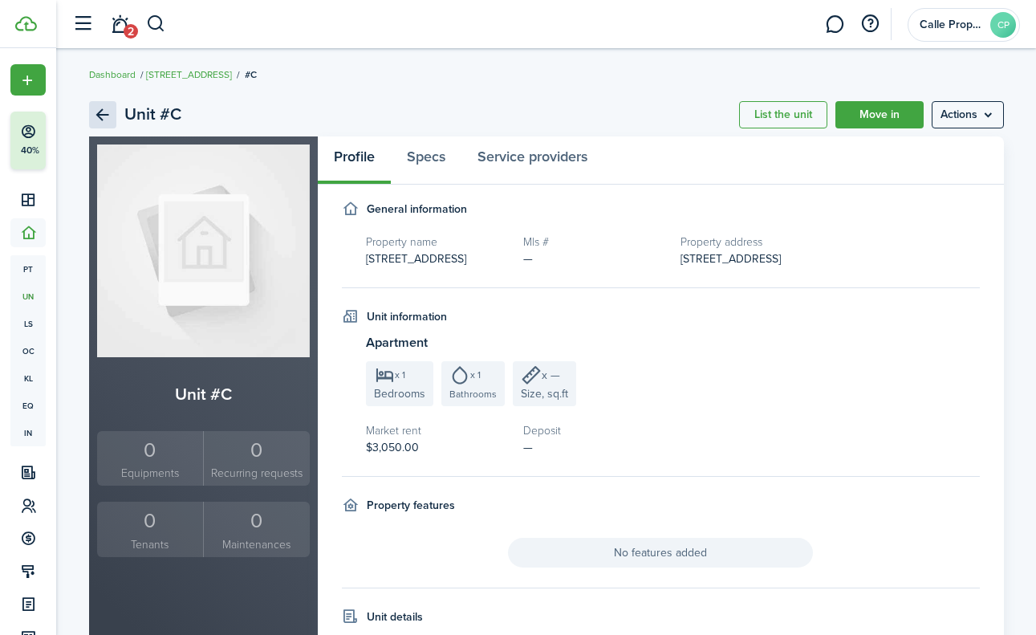
click at [113, 106] on link "Back" at bounding box center [102, 114] width 27 height 27
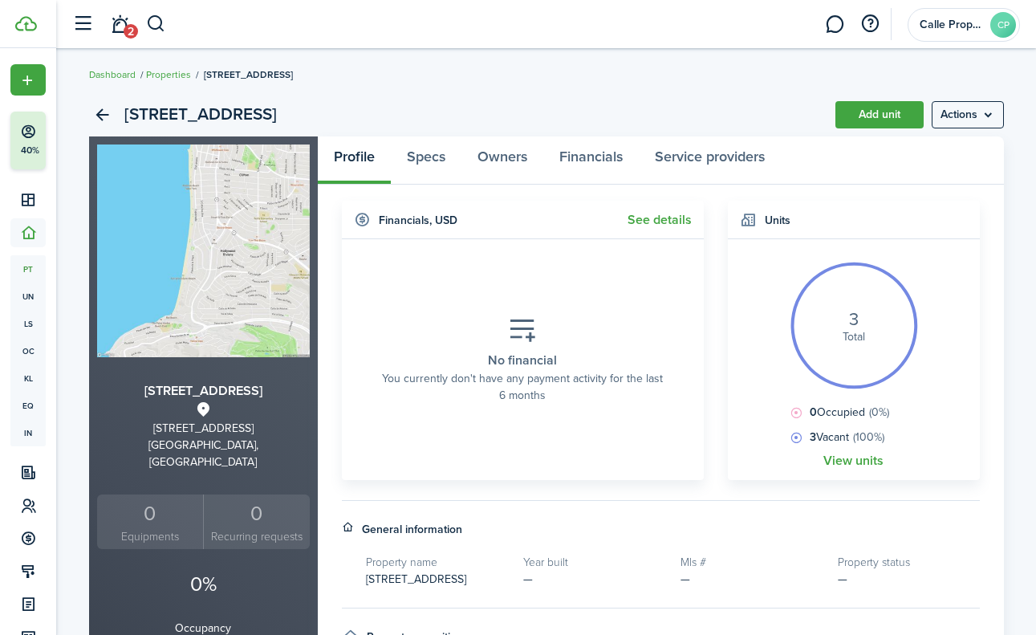
click at [861, 117] on link "Add unit" at bounding box center [880, 114] width 88 height 27
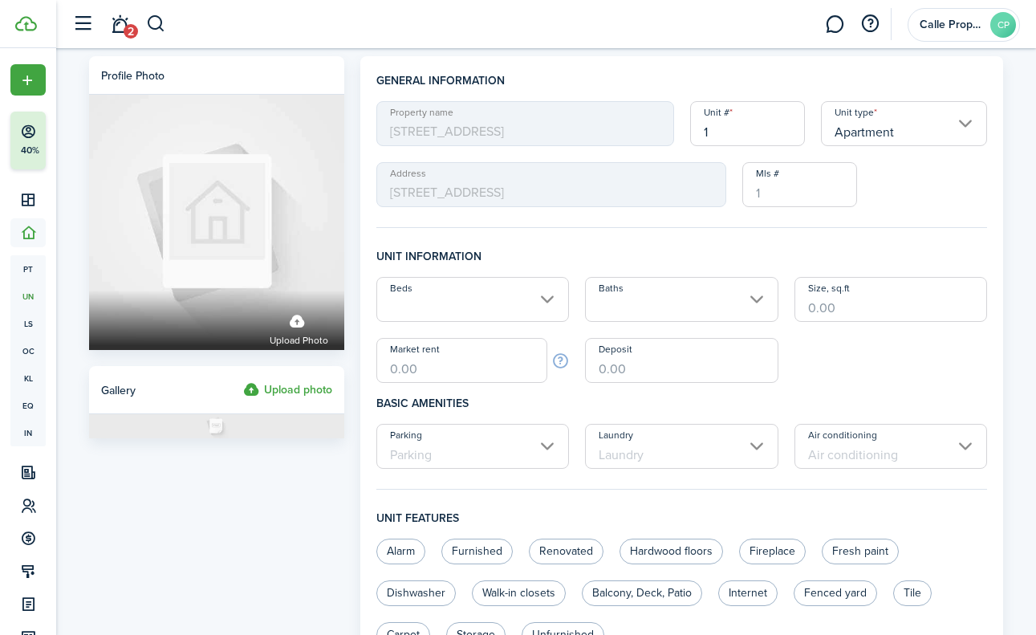
click at [525, 299] on input "Beds" at bounding box center [472, 299] width 193 height 45
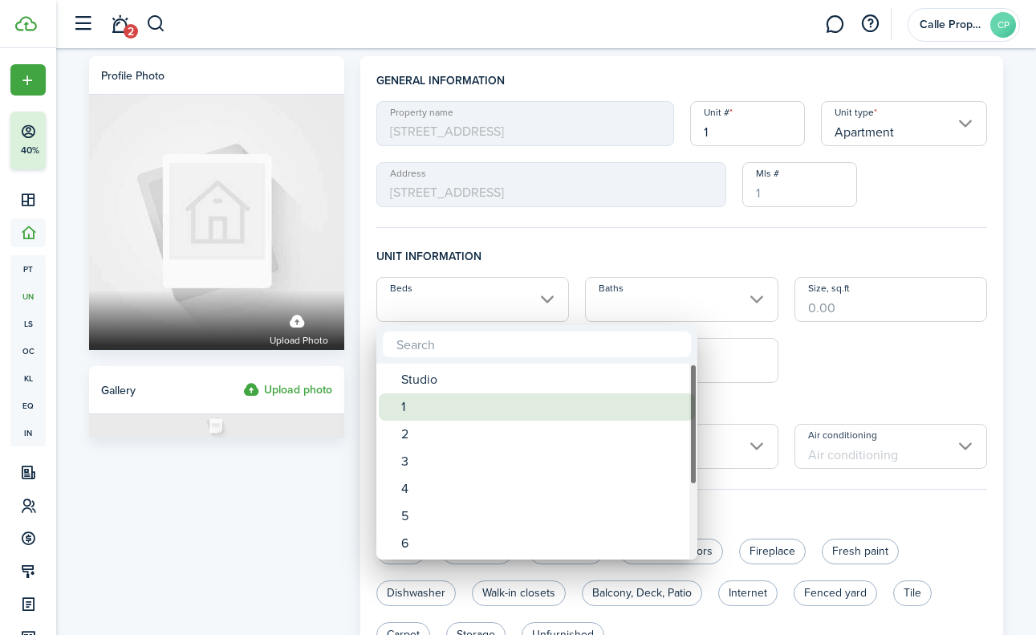
click at [494, 413] on div "1" at bounding box center [543, 406] width 284 height 27
type input "1"
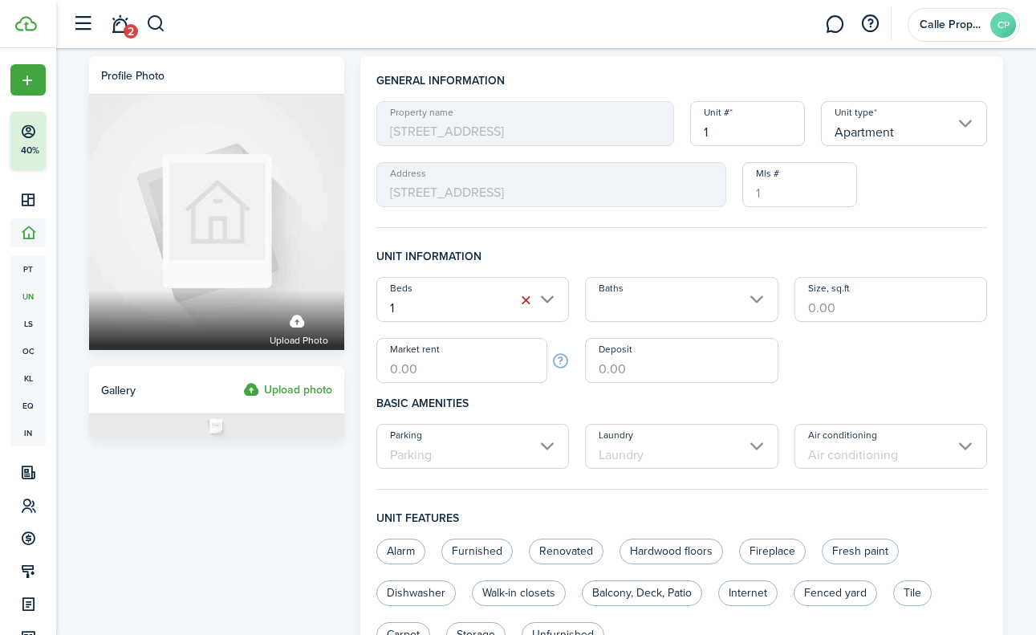
click at [628, 294] on input "Baths" at bounding box center [681, 299] width 193 height 45
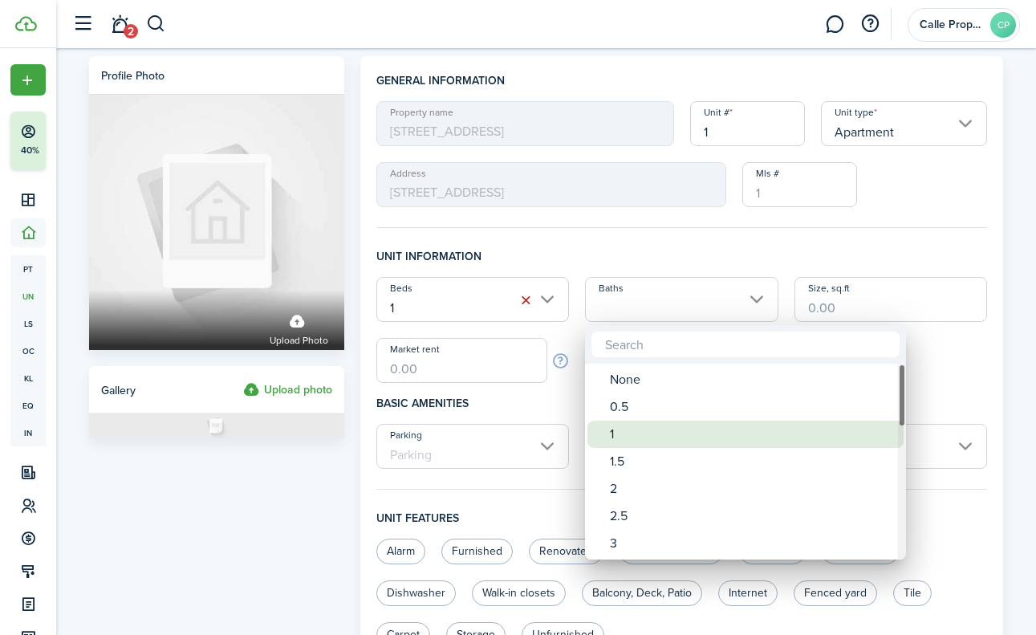
click at [625, 425] on div "1" at bounding box center [752, 434] width 284 height 27
type input "1"
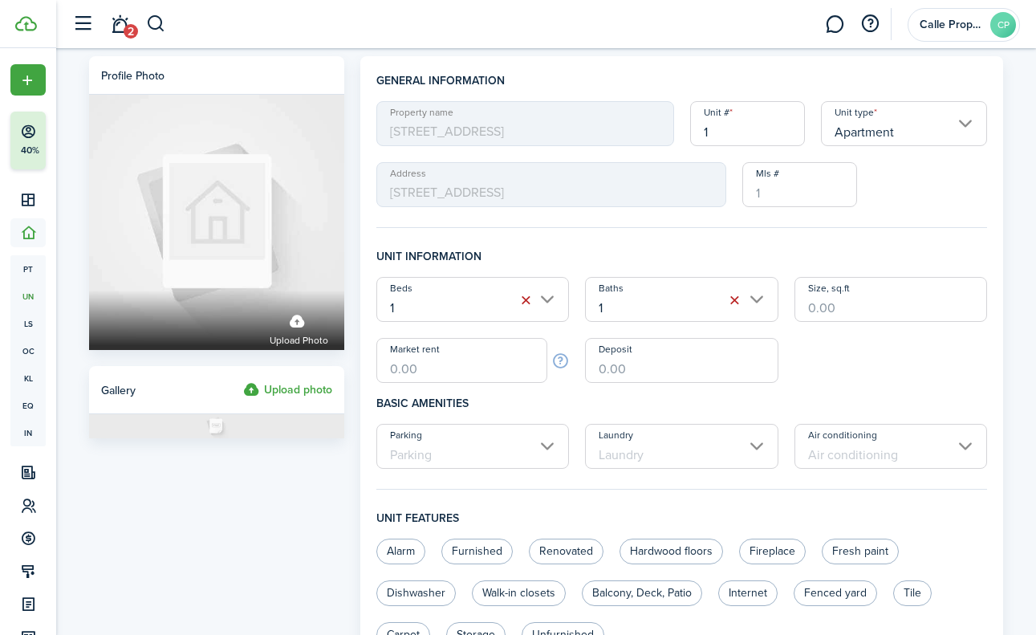
click at [446, 374] on input "Market rent" at bounding box center [462, 360] width 172 height 45
paste input "$2,500"
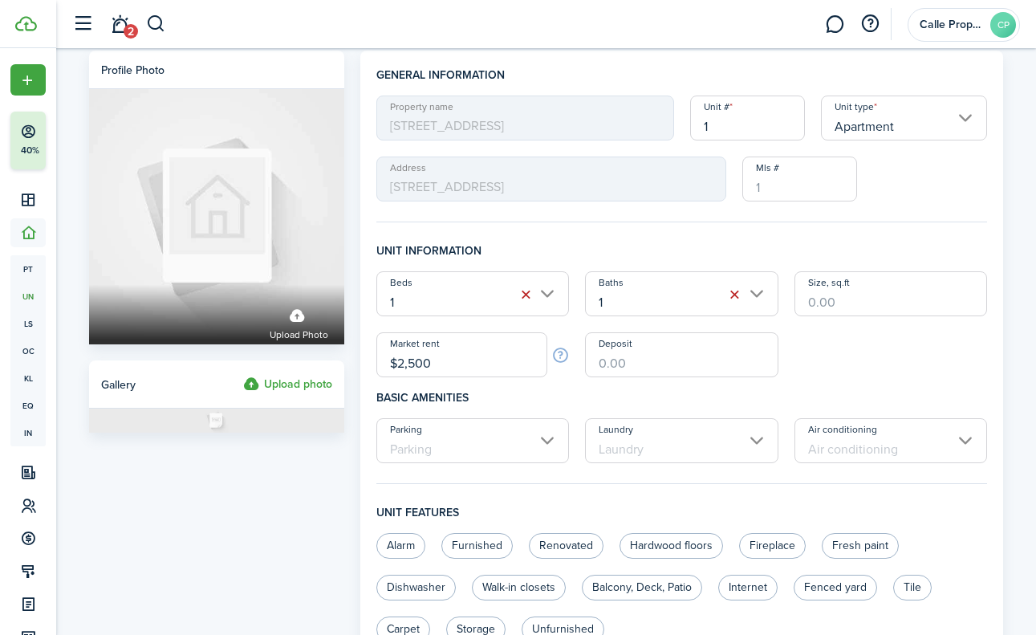
type input "$2,500.00"
click at [750, 132] on input "1" at bounding box center [747, 118] width 115 height 45
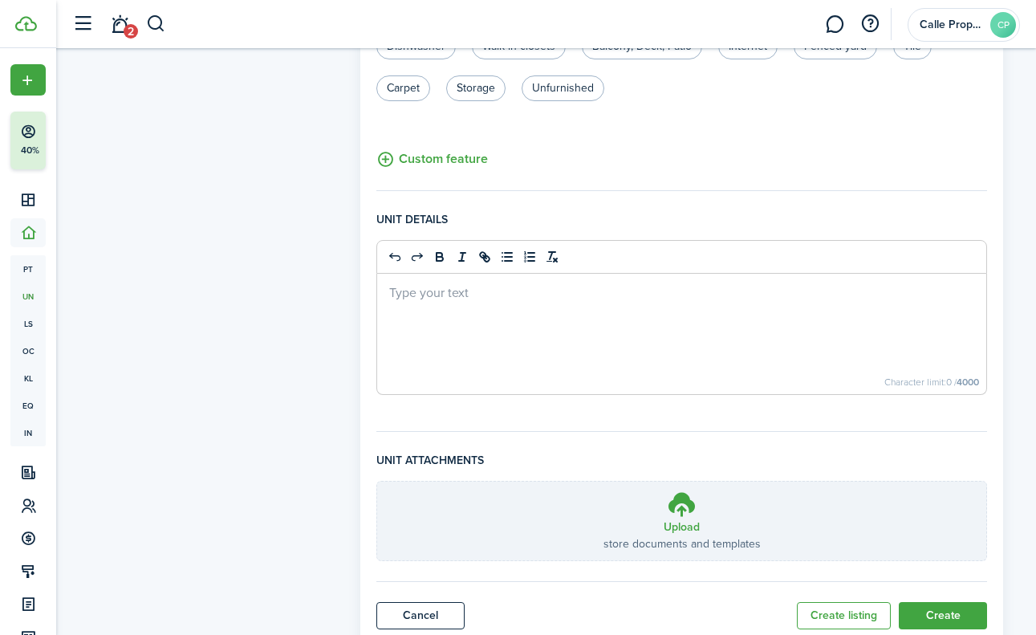
type input "D"
click at [926, 614] on button "Create" at bounding box center [943, 615] width 88 height 27
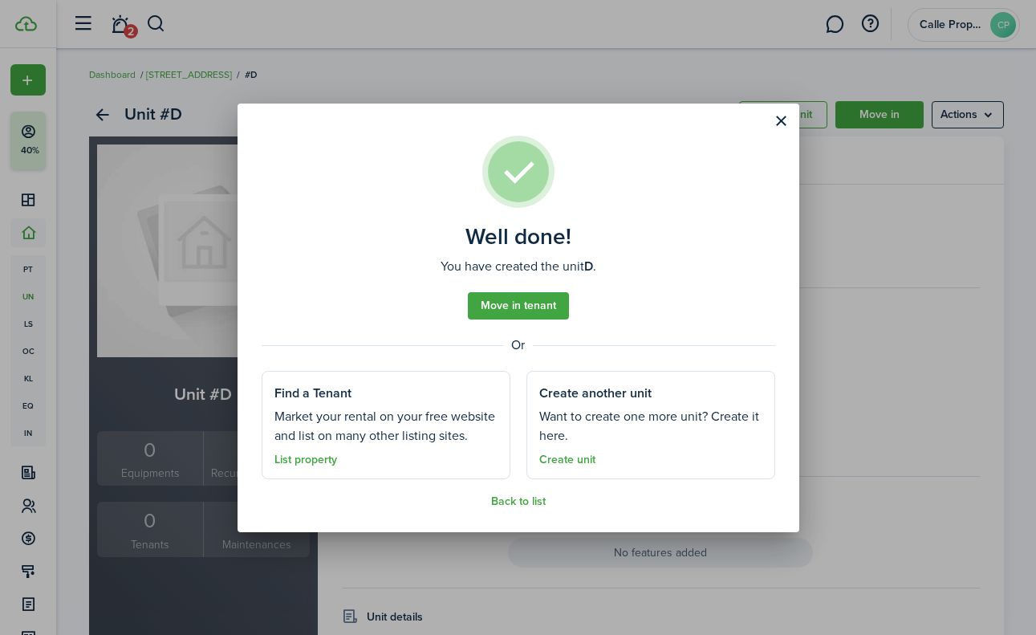
click at [777, 116] on button "Close modal" at bounding box center [781, 121] width 27 height 27
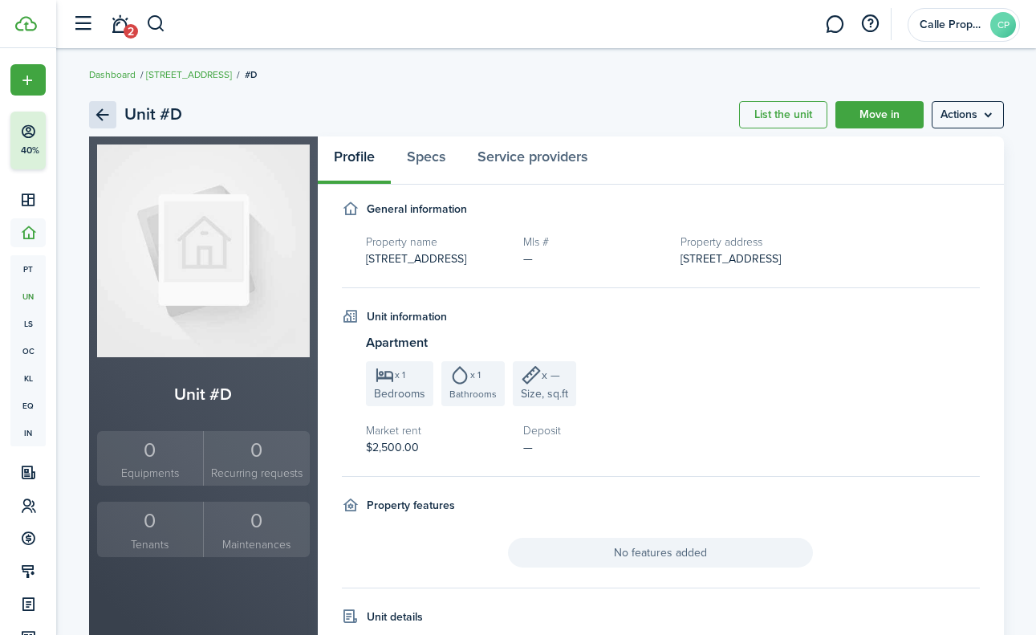
click at [102, 117] on link "Back" at bounding box center [102, 114] width 27 height 27
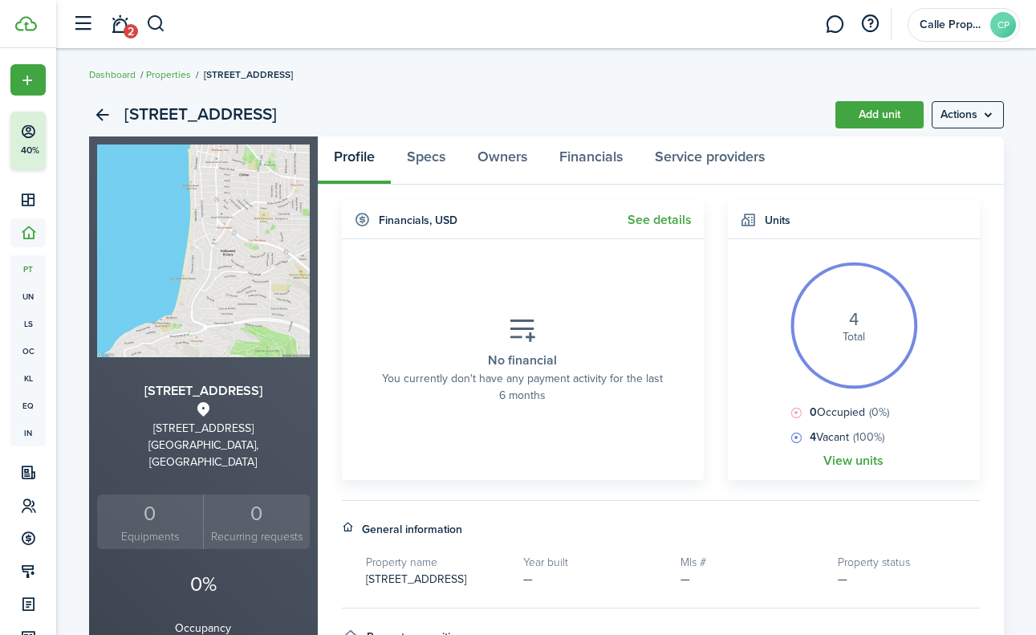
click at [856, 321] on icon "4" at bounding box center [854, 320] width 10 height 18
click at [852, 465] on link "View units" at bounding box center [854, 461] width 60 height 14
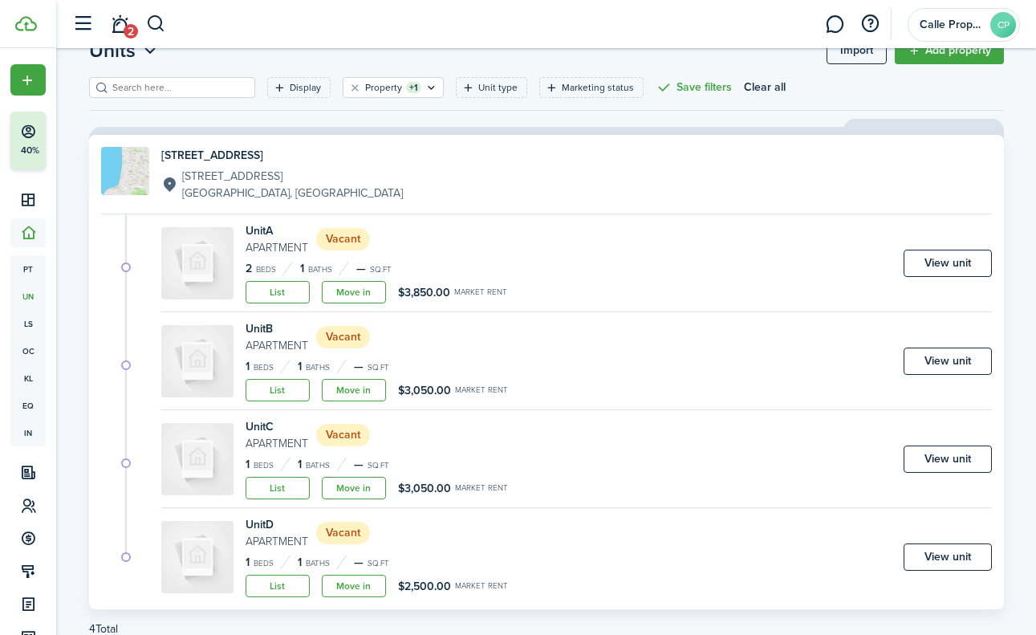
scroll to position [60, 0]
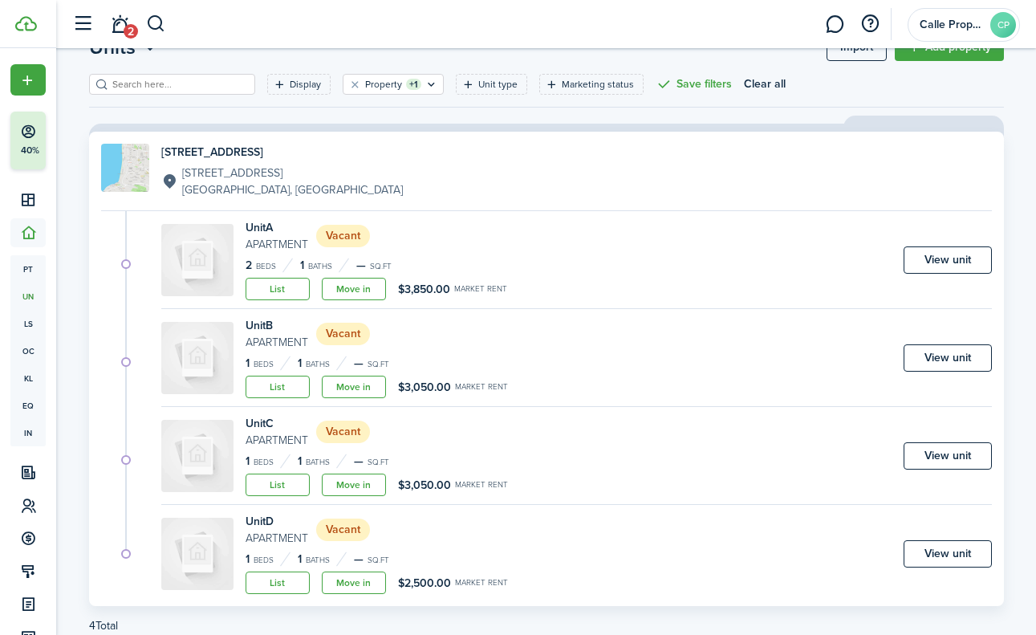
click at [952, 262] on link "View unit" at bounding box center [948, 259] width 88 height 27
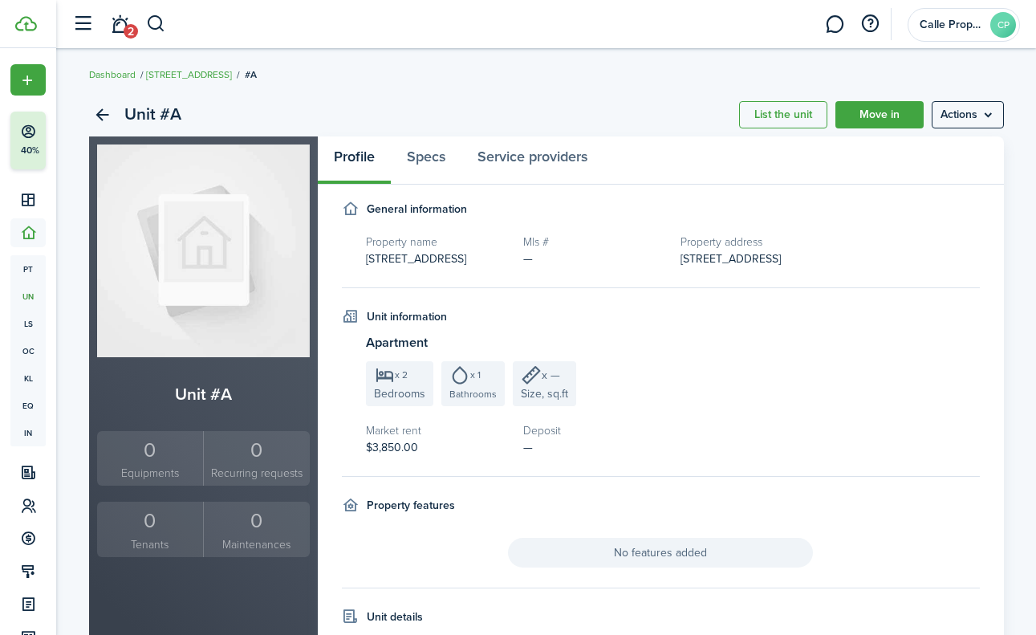
click at [888, 116] on link "Move in" at bounding box center [880, 114] width 88 height 27
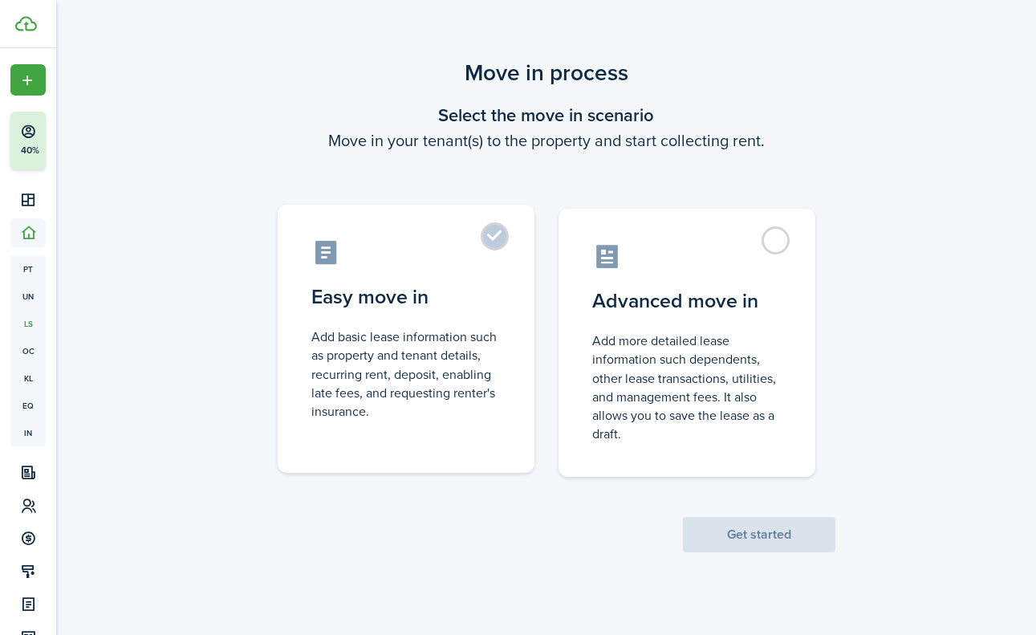
click at [467, 254] on control-radio-card-icon at bounding box center [405, 252] width 189 height 28
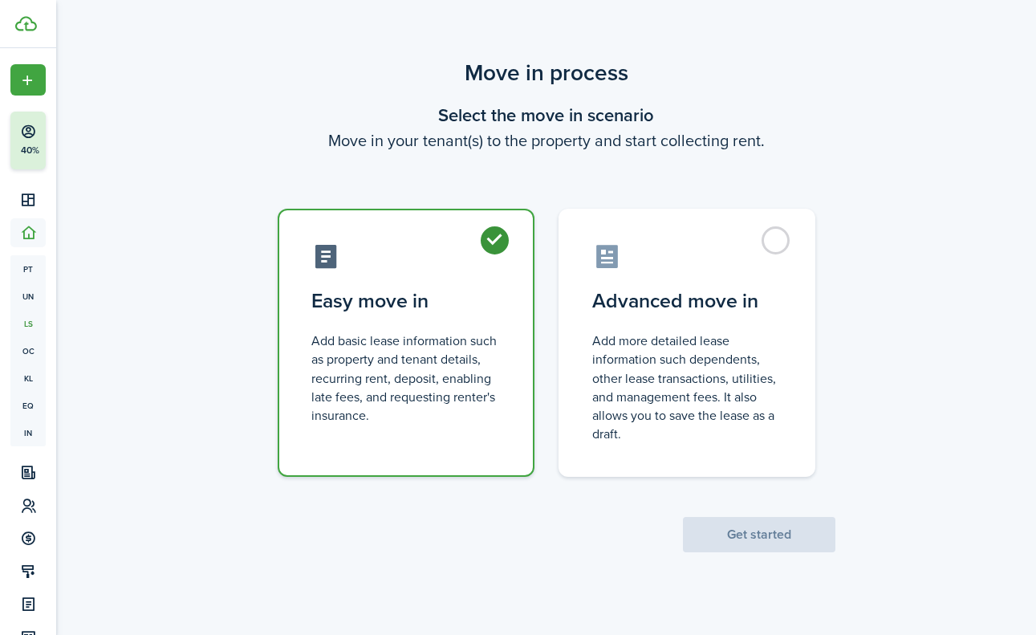
radio input "true"
click at [788, 520] on button "Get started" at bounding box center [759, 534] width 153 height 35
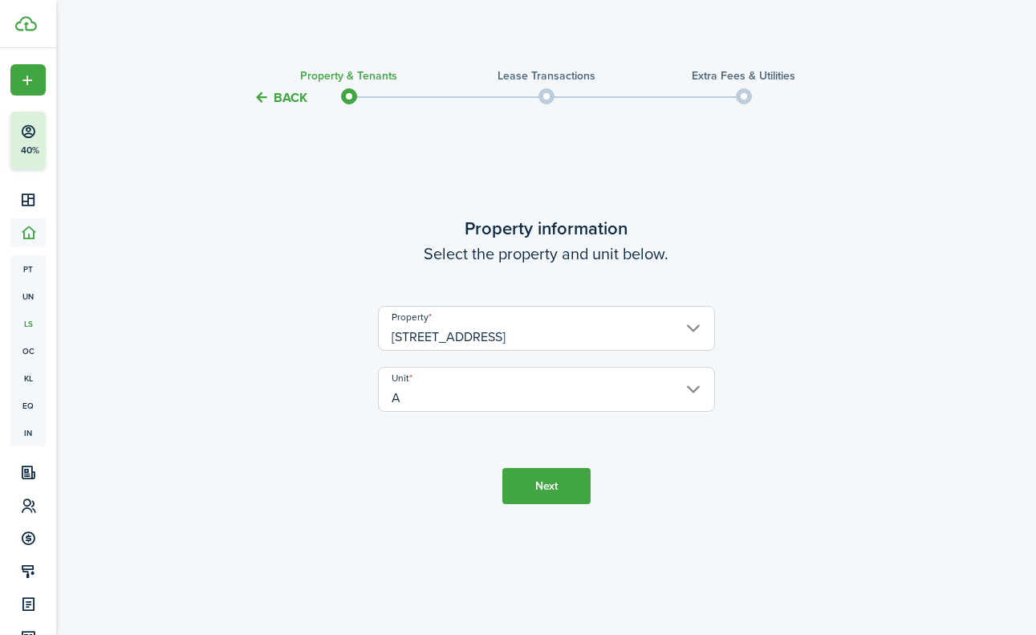
click at [551, 491] on button "Next" at bounding box center [547, 486] width 88 height 36
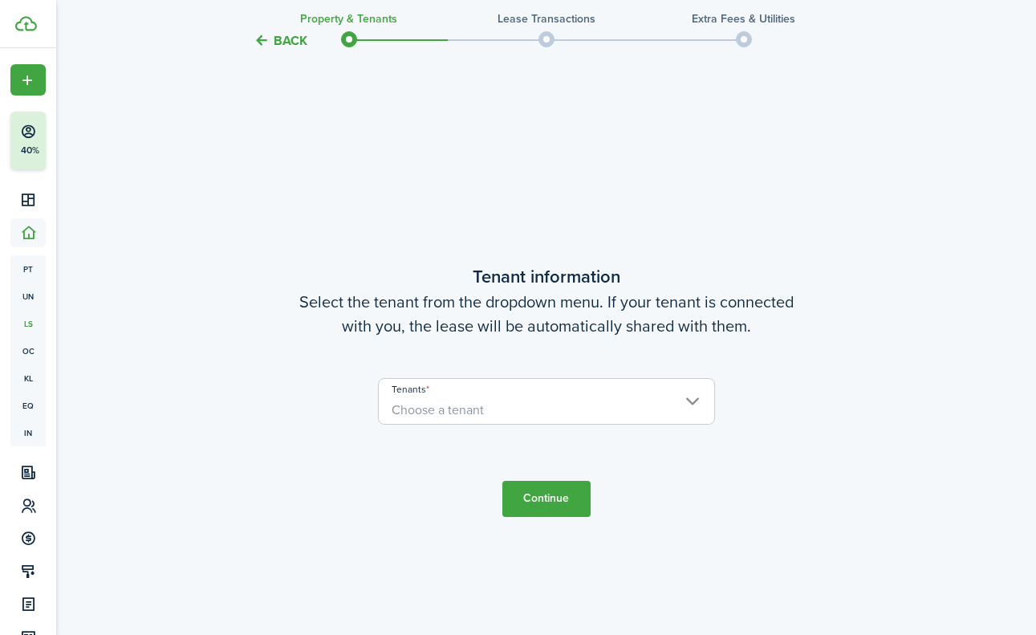
scroll to position [527, 0]
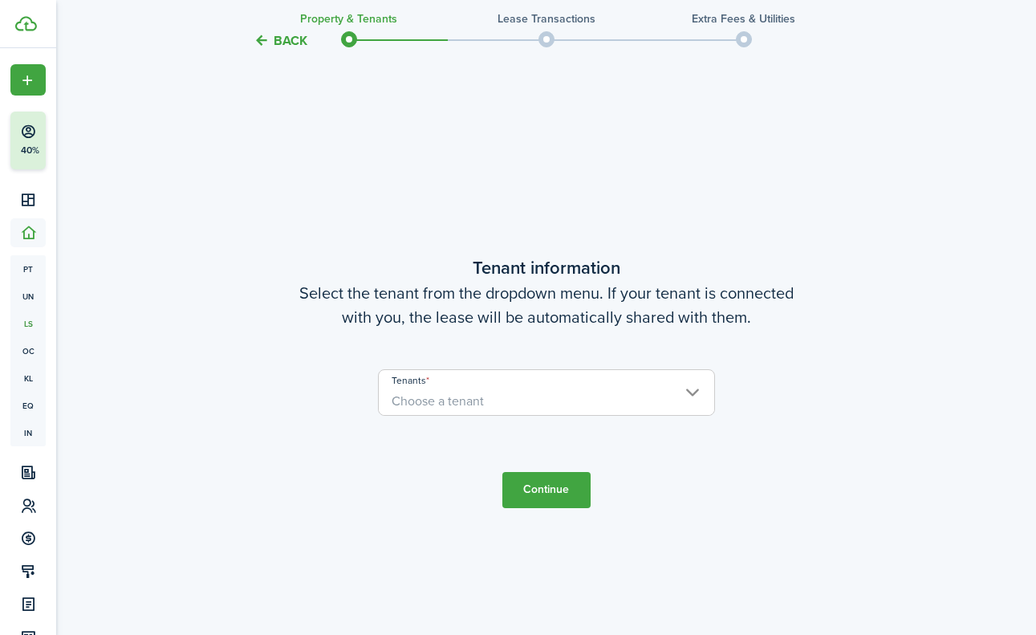
click at [522, 388] on span "Choose a tenant" at bounding box center [547, 401] width 336 height 27
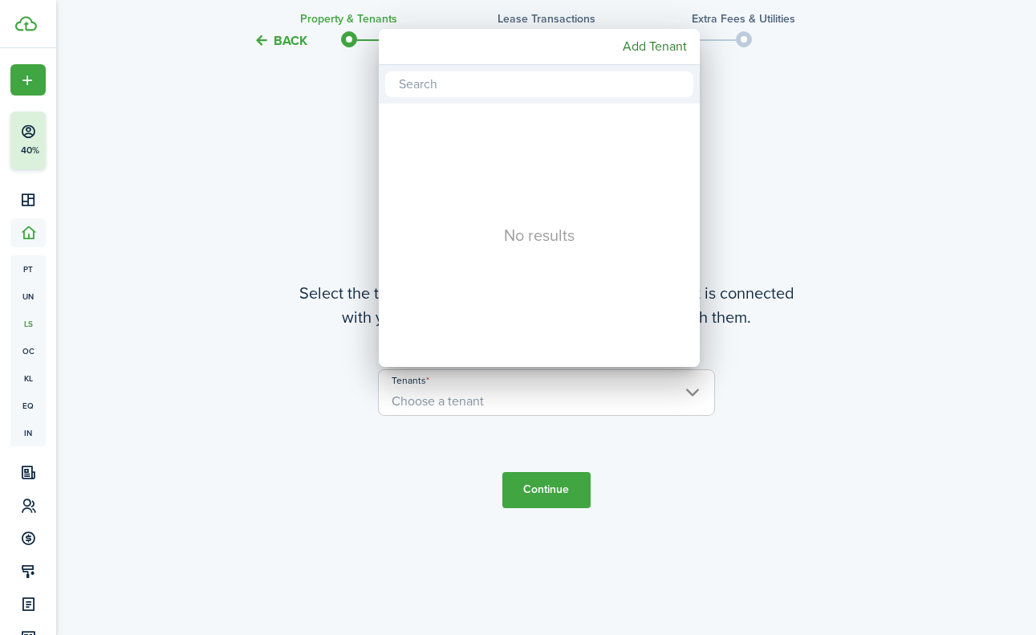
click at [646, 47] on mbsc-button "Add Tenant" at bounding box center [654, 46] width 77 height 29
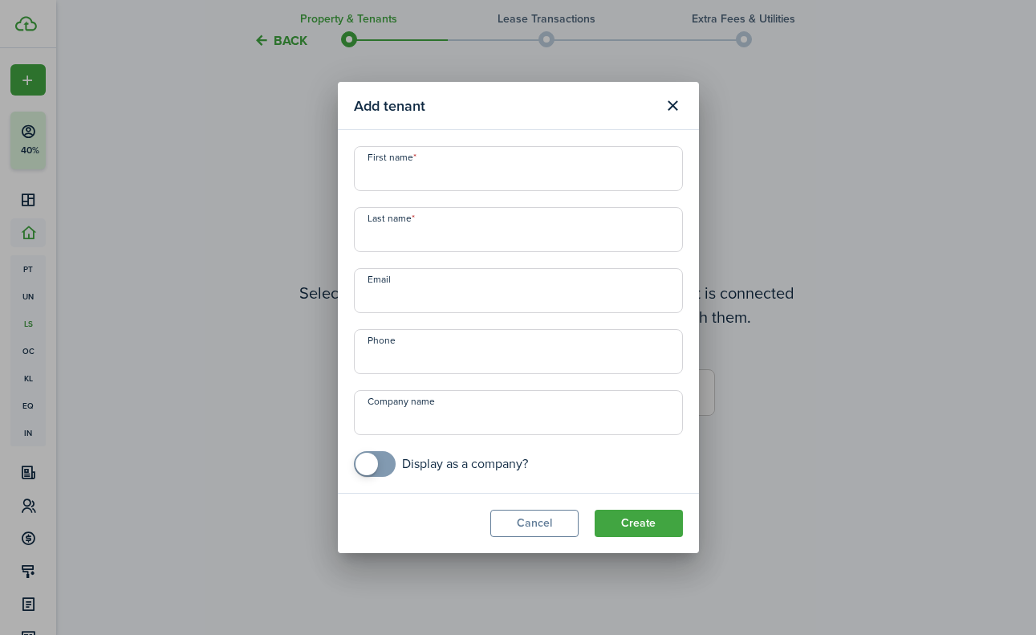
paste input "[PERSON_NAME]"
click at [412, 177] on input "[PERSON_NAME]" at bounding box center [518, 168] width 329 height 45
type input "[PERSON_NAME]"
paste input "[PERSON_NAME]"
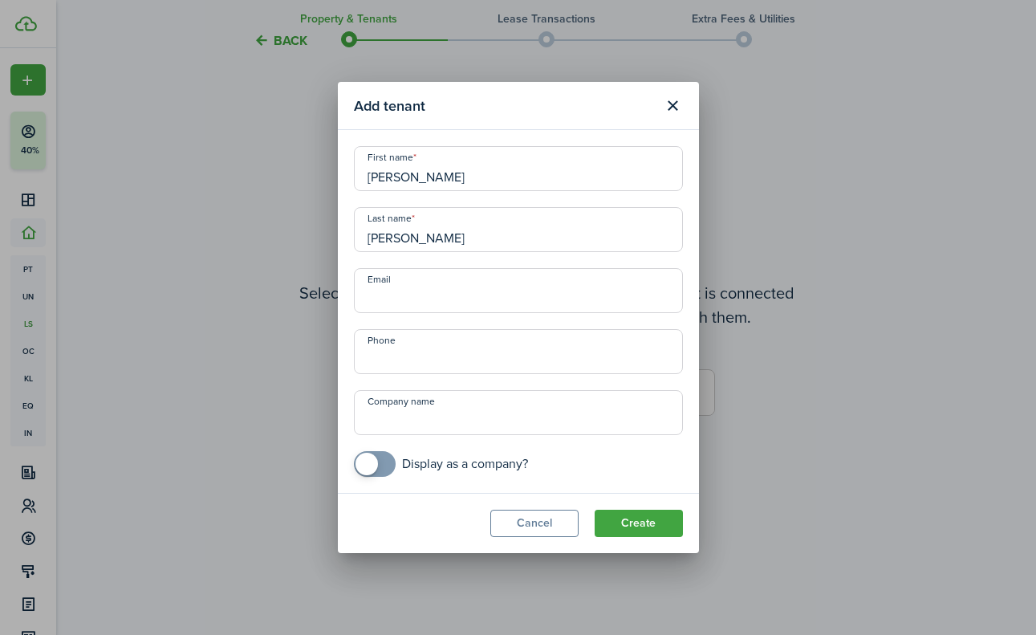
type input "[PERSON_NAME]"
paste input "[EMAIL_ADDRESS][DOMAIN_NAME]"
type input "[EMAIL_ADDRESS][DOMAIN_NAME]"
paste input "31 7986363"
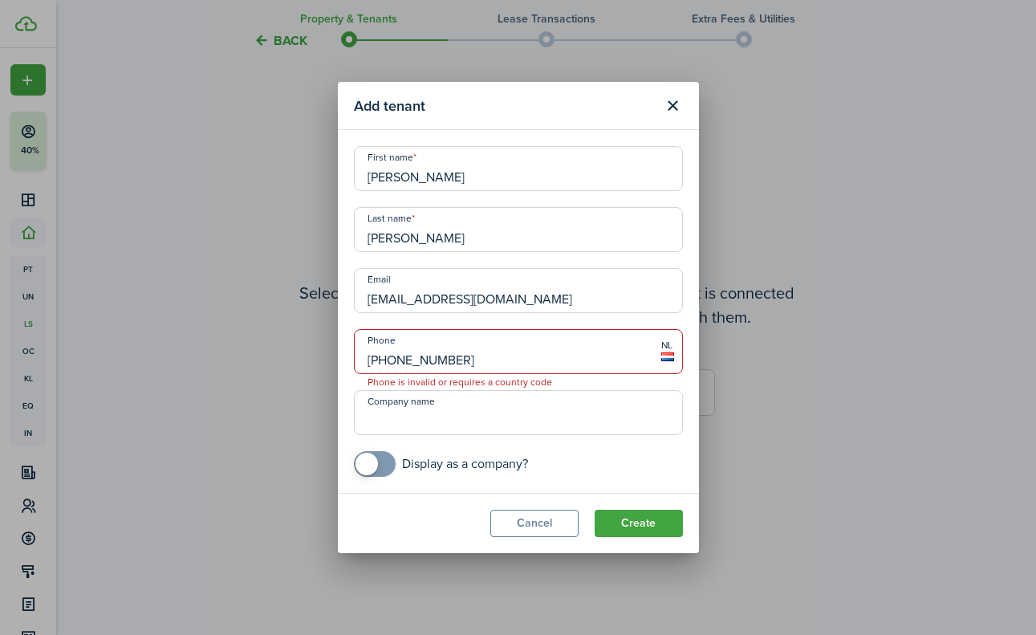
click at [371, 360] on input "[PHONE_NUMBER]" at bounding box center [518, 351] width 329 height 45
type input "[PHONE_NUMBER]"
click at [478, 359] on input "[PHONE_NUMBER]" at bounding box center [518, 351] width 329 height 45
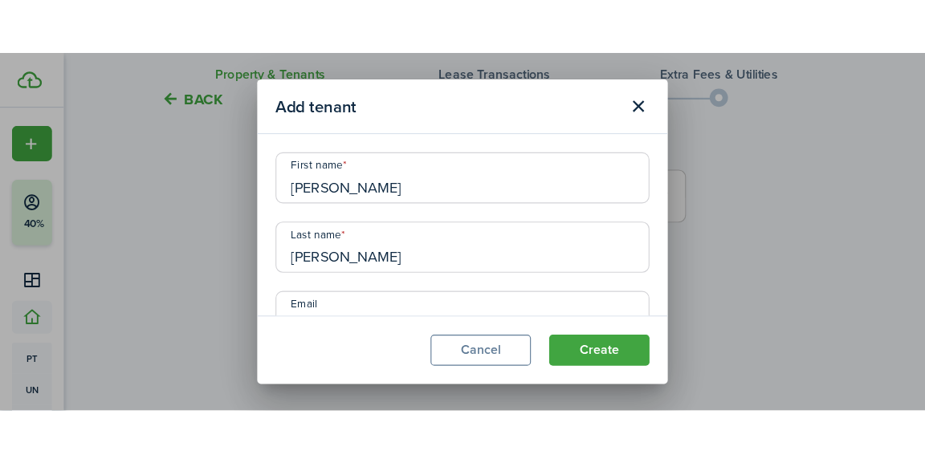
scroll to position [515, 0]
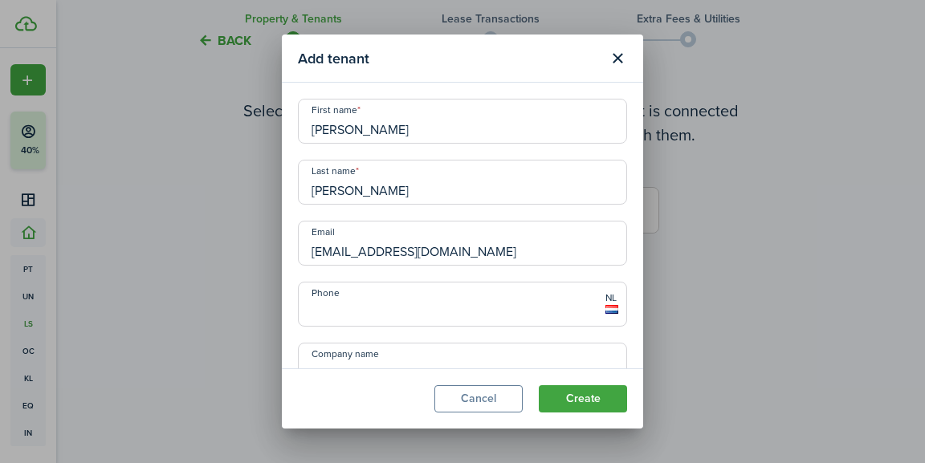
click at [369, 303] on input "Phone" at bounding box center [462, 304] width 329 height 45
paste input "[PHONE_NUMBER]"
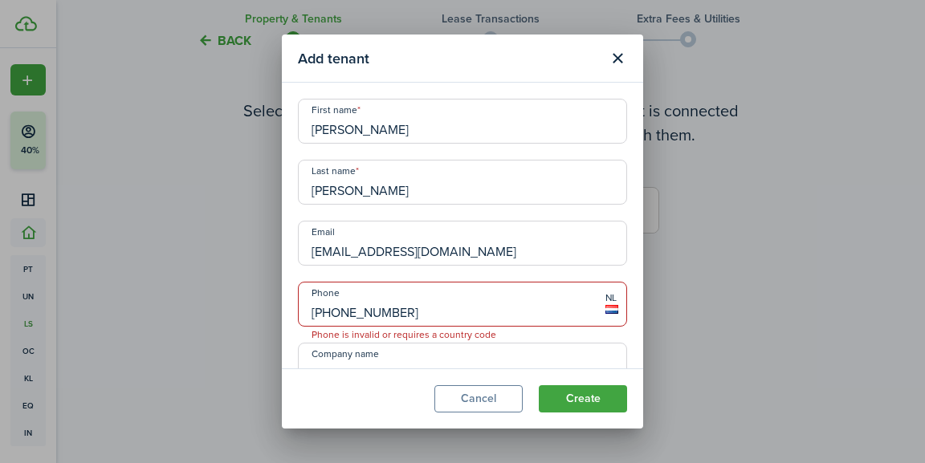
click at [613, 307] on icon at bounding box center [611, 309] width 13 height 9
click at [574, 310] on input "[PHONE_NUMBER]" at bounding box center [462, 304] width 329 height 45
click at [471, 308] on input "[PHONE_NUMBER]" at bounding box center [462, 304] width 329 height 45
type input "+3"
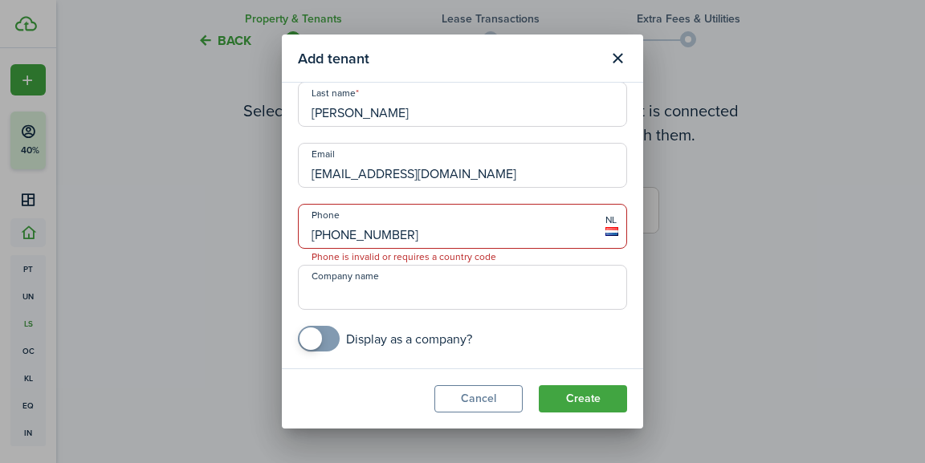
scroll to position [78, 0]
click at [329, 238] on input "[PHONE_NUMBER]" at bounding box center [462, 226] width 329 height 45
click at [419, 236] on input "[PHONE_NUMBER]" at bounding box center [462, 226] width 329 height 45
type input "[PHONE_NUMBER]"
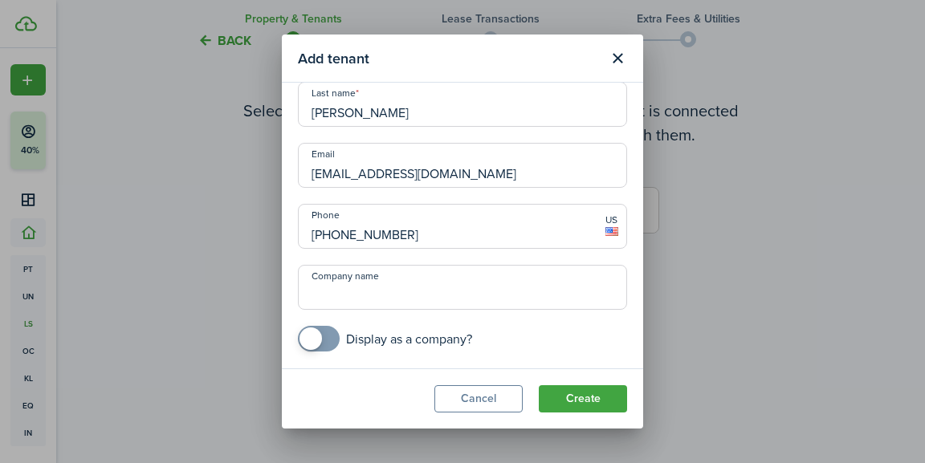
click at [591, 402] on button "Create" at bounding box center [583, 398] width 88 height 27
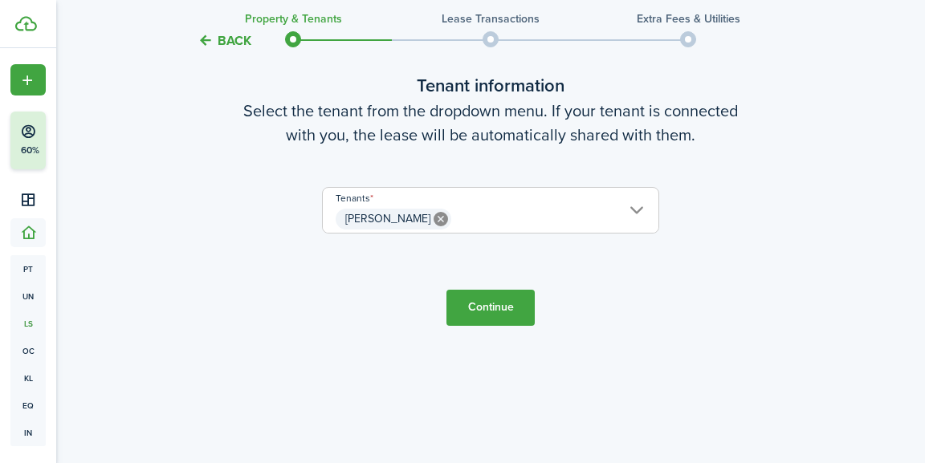
click at [518, 311] on button "Continue" at bounding box center [490, 308] width 88 height 36
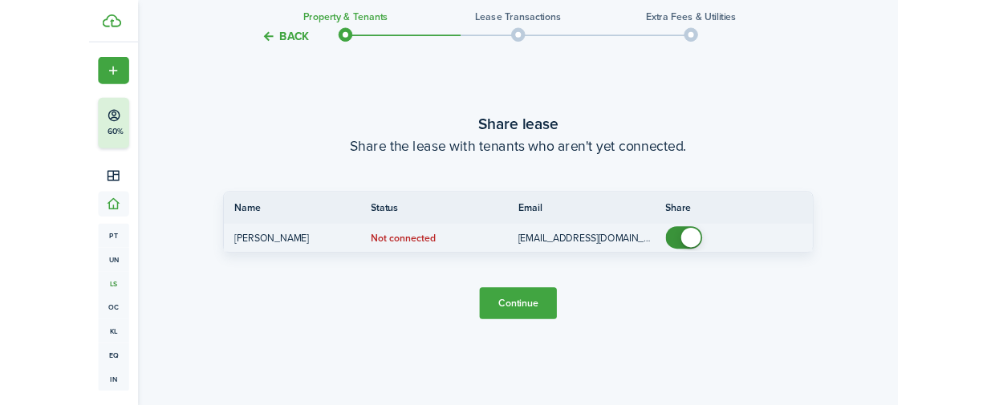
scroll to position [930, 0]
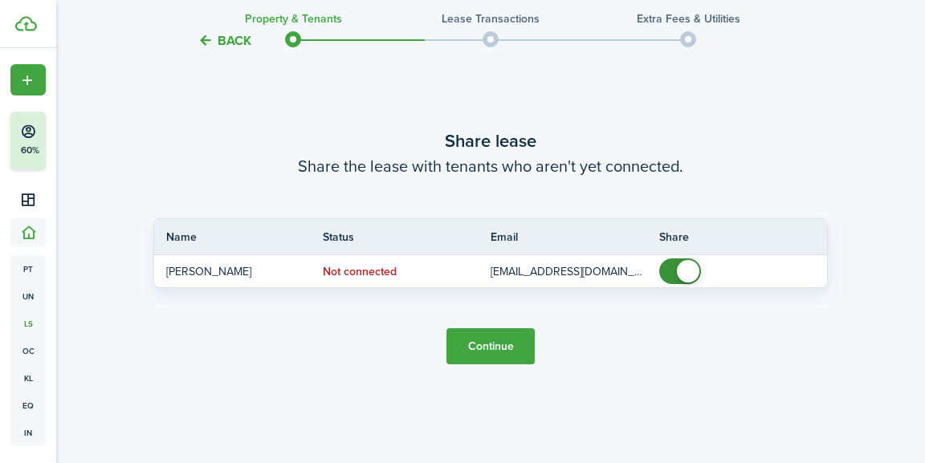
click at [509, 348] on button "Continue" at bounding box center [490, 346] width 88 height 36
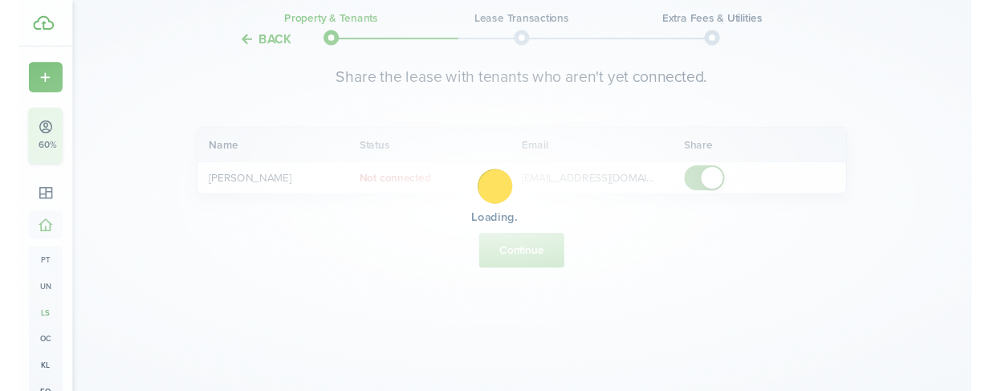
scroll to position [917, 0]
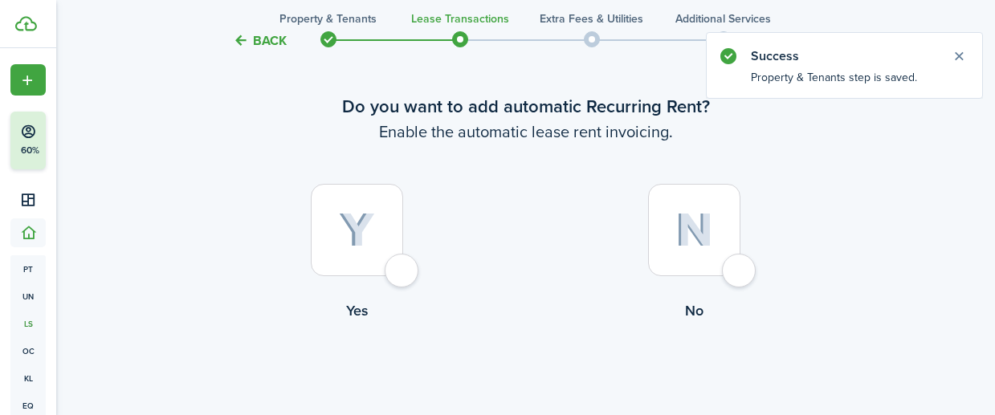
scroll to position [67, 0]
click at [356, 258] on div at bounding box center [357, 230] width 92 height 92
radio input "true"
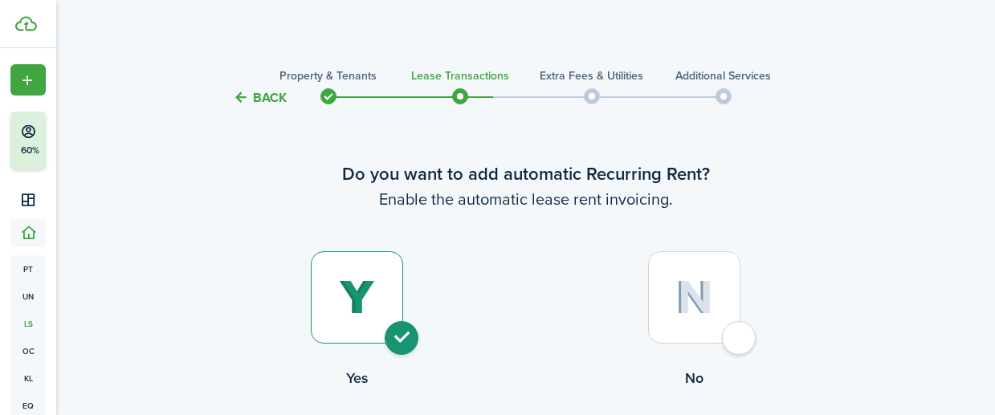
scroll to position [0, 0]
